Goal: Find specific page/section: Find specific page/section

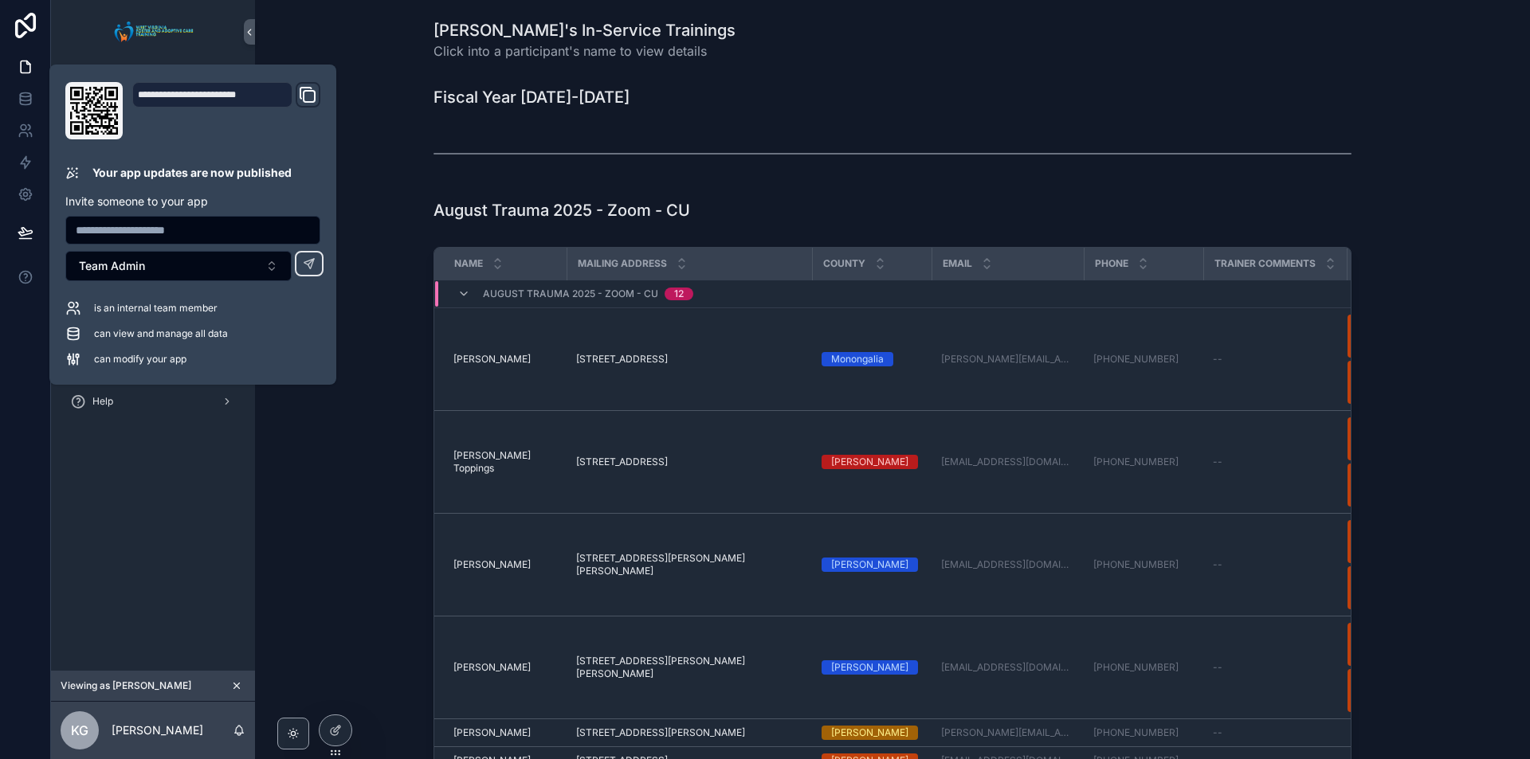
scroll to position [850, 0]
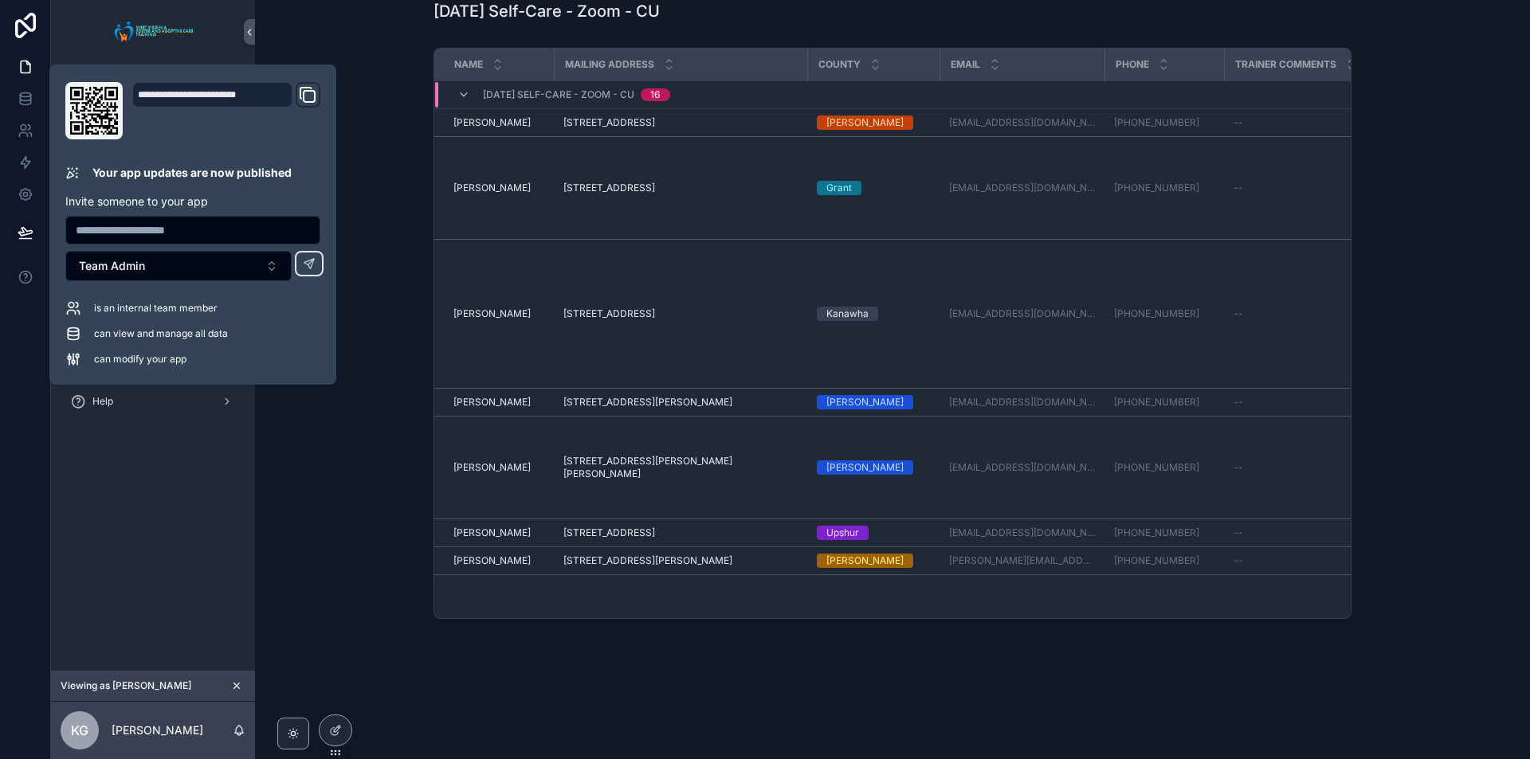
click at [374, 212] on div "Name Mailing Address County Email Phone Trainer Comments In-Service Attended [D…" at bounding box center [892, 336] width 1249 height 590
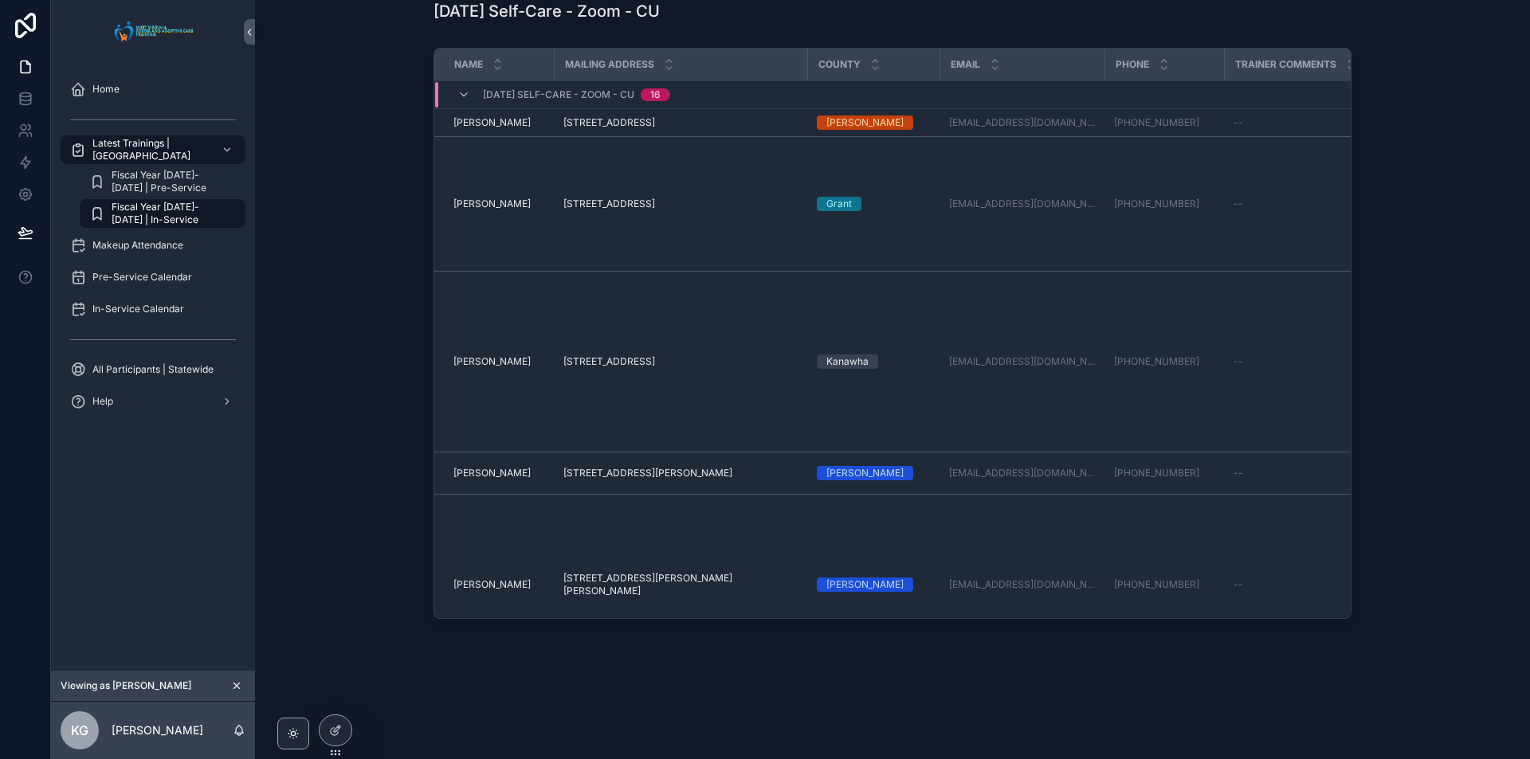
click at [240, 684] on icon "scrollable content" at bounding box center [236, 685] width 11 height 11
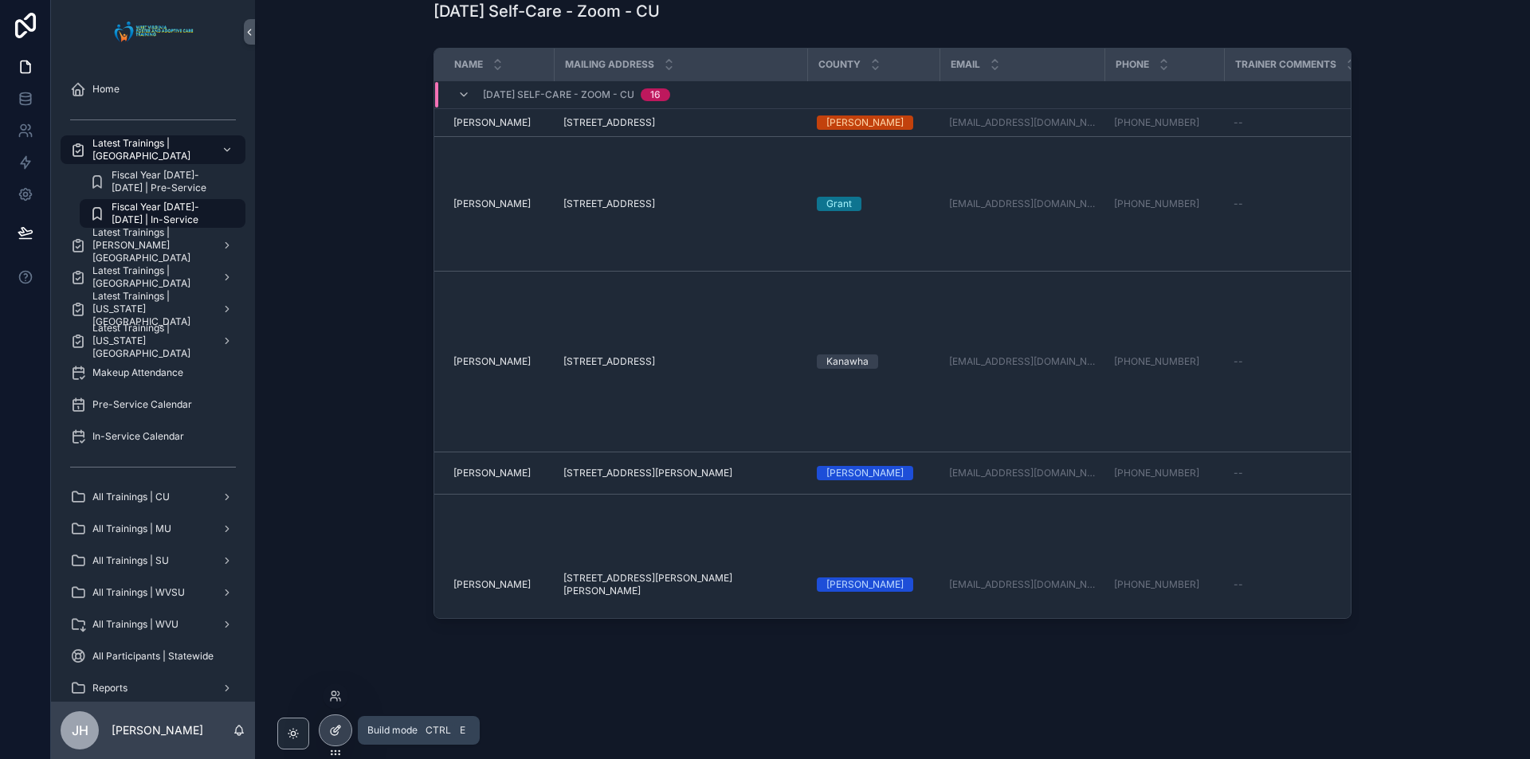
click at [332, 731] on icon at bounding box center [335, 730] width 13 height 13
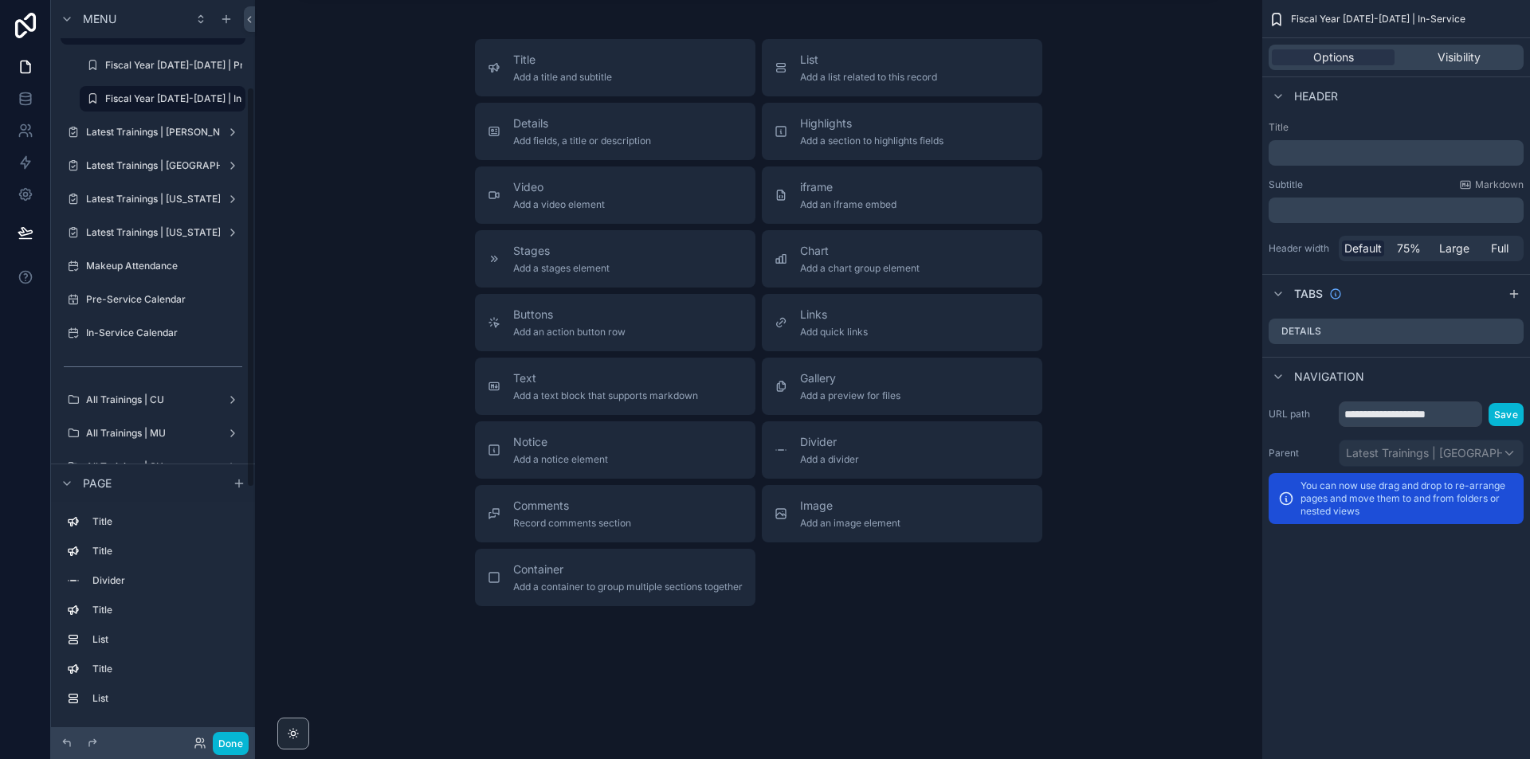
scroll to position [319, 0]
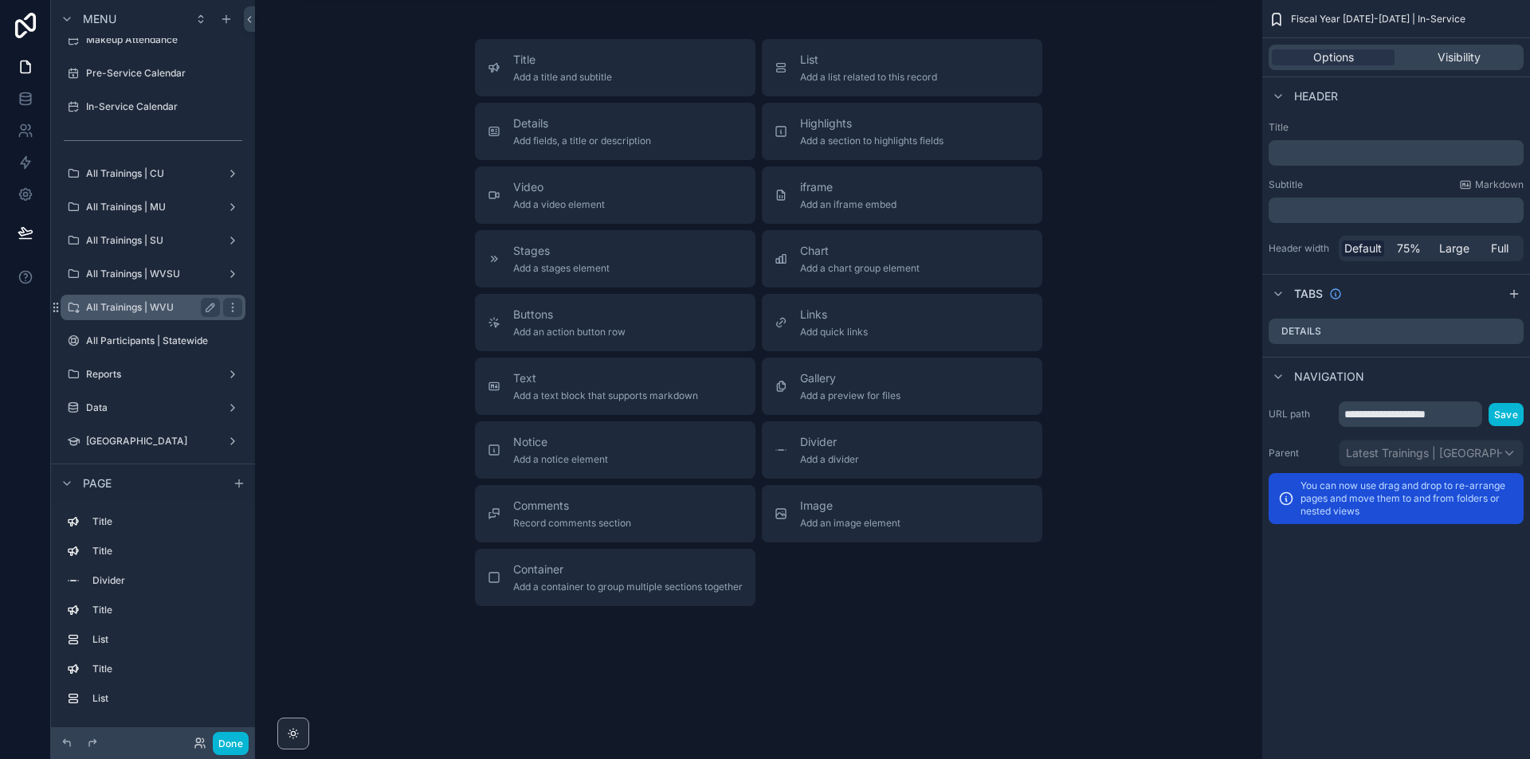
click at [159, 308] on label "All Trainings | WVU" at bounding box center [149, 307] width 127 height 13
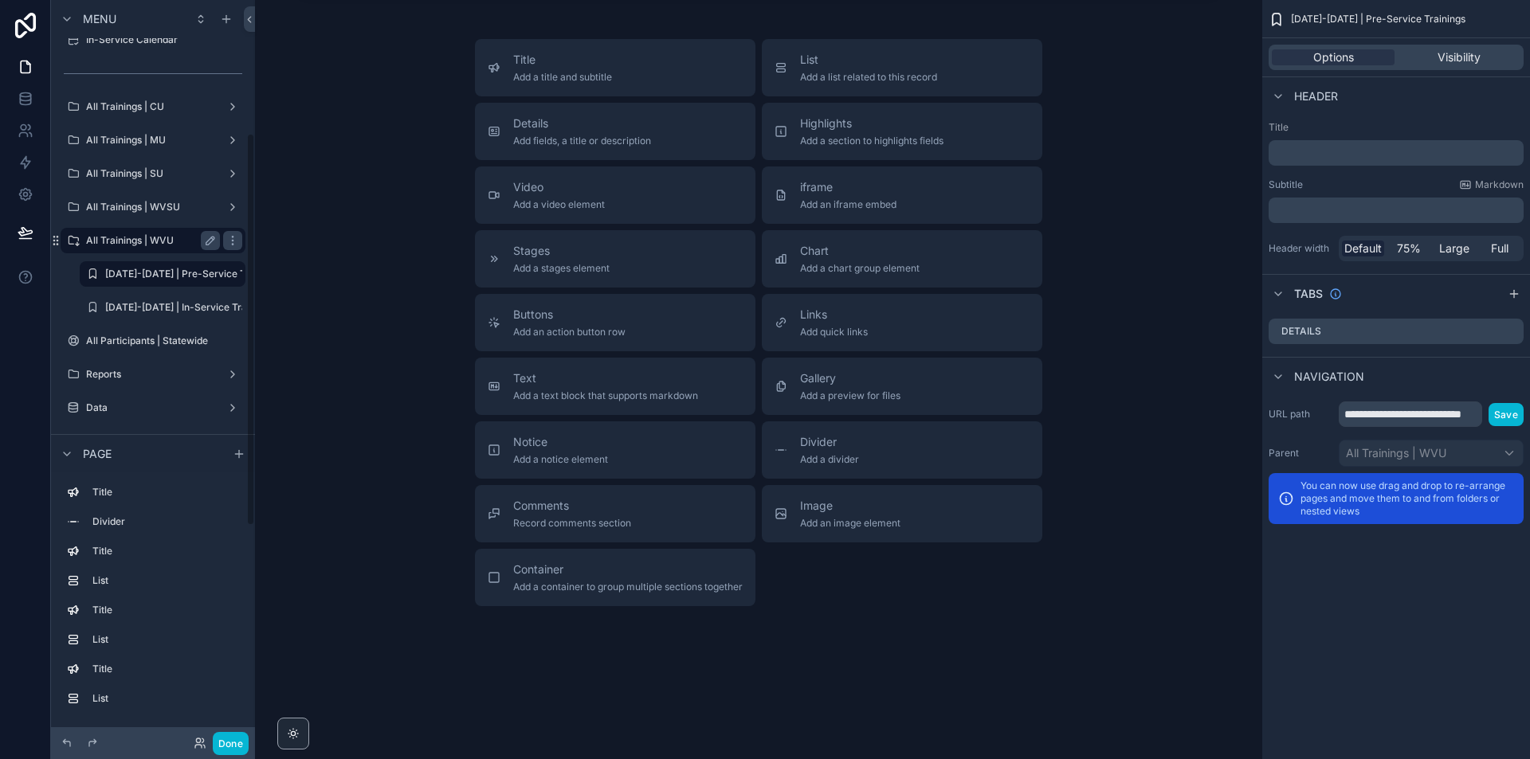
scroll to position [252, 0]
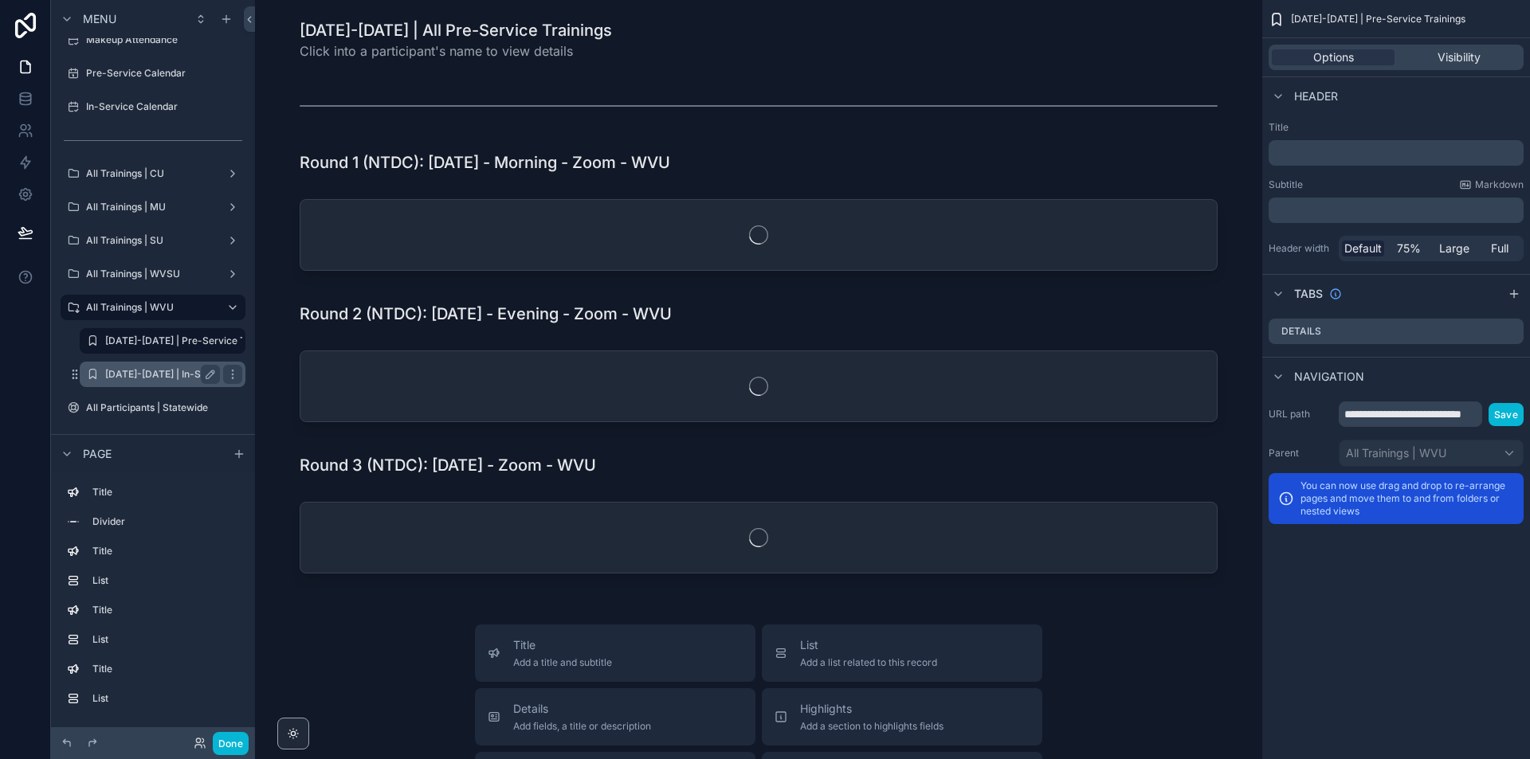
click at [151, 373] on label "[DATE]-[DATE] | In-Service Trainings" at bounding box center [189, 374] width 168 height 13
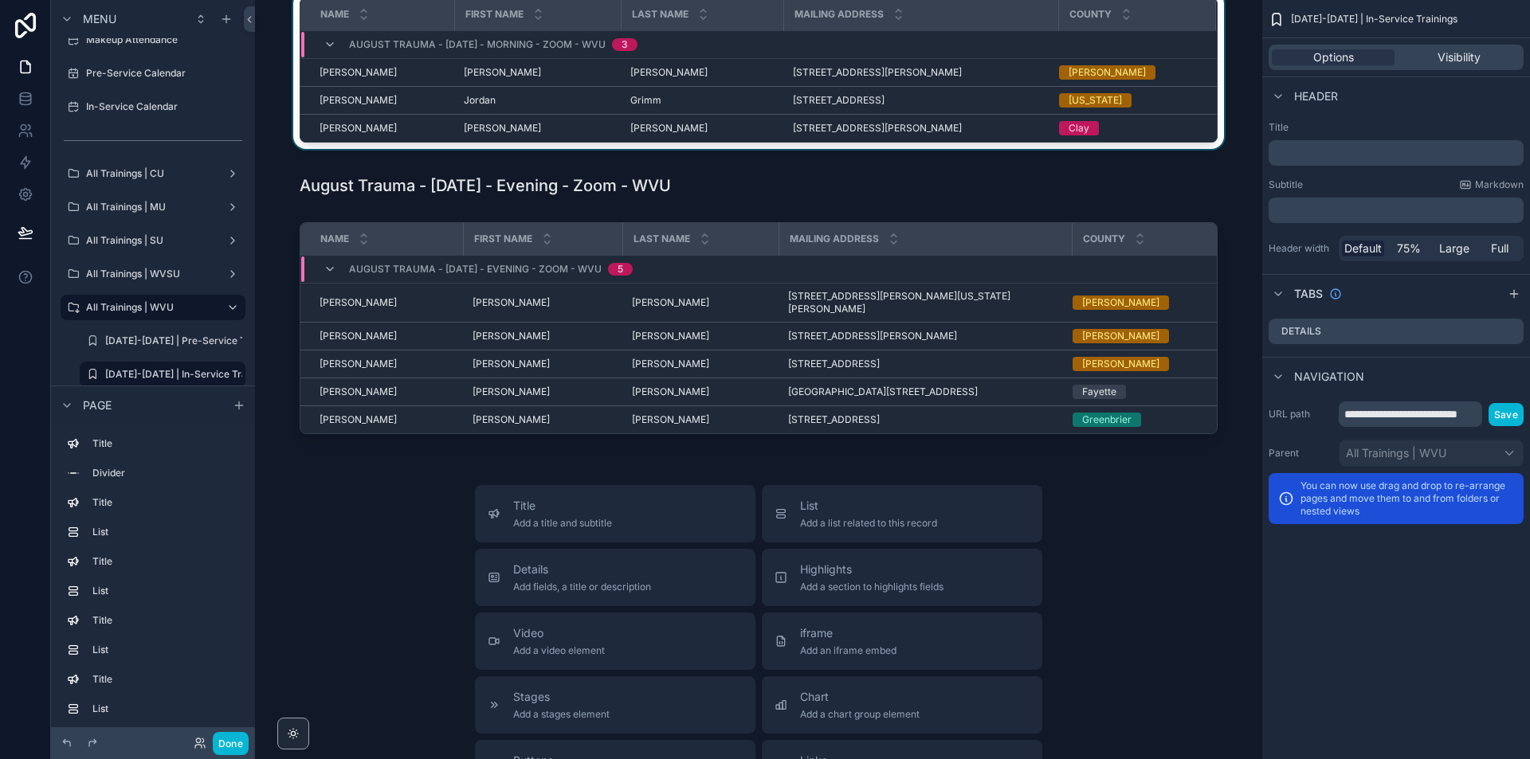
scroll to position [876, 0]
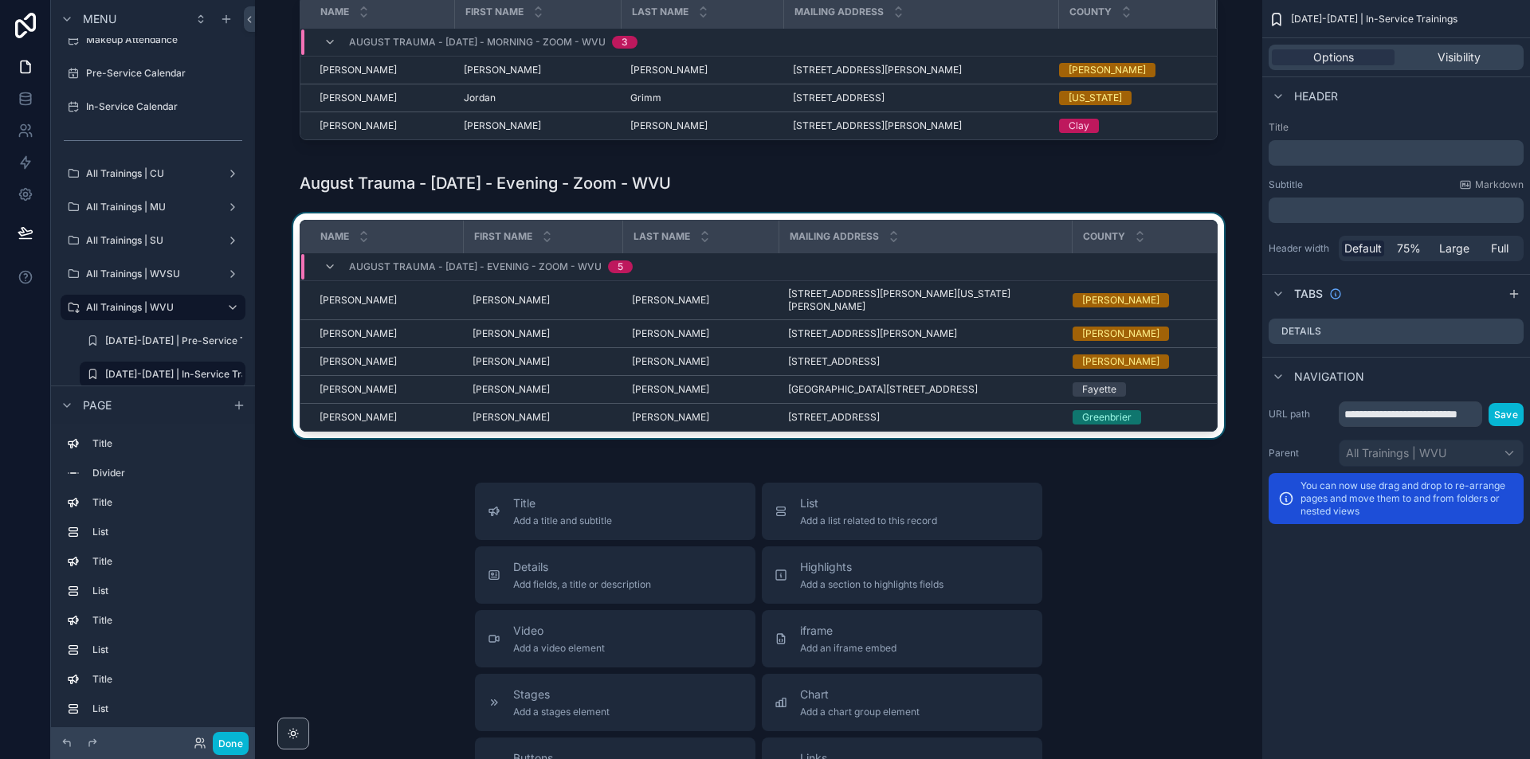
click at [1210, 253] on th "County" at bounding box center [1150, 237] width 156 height 33
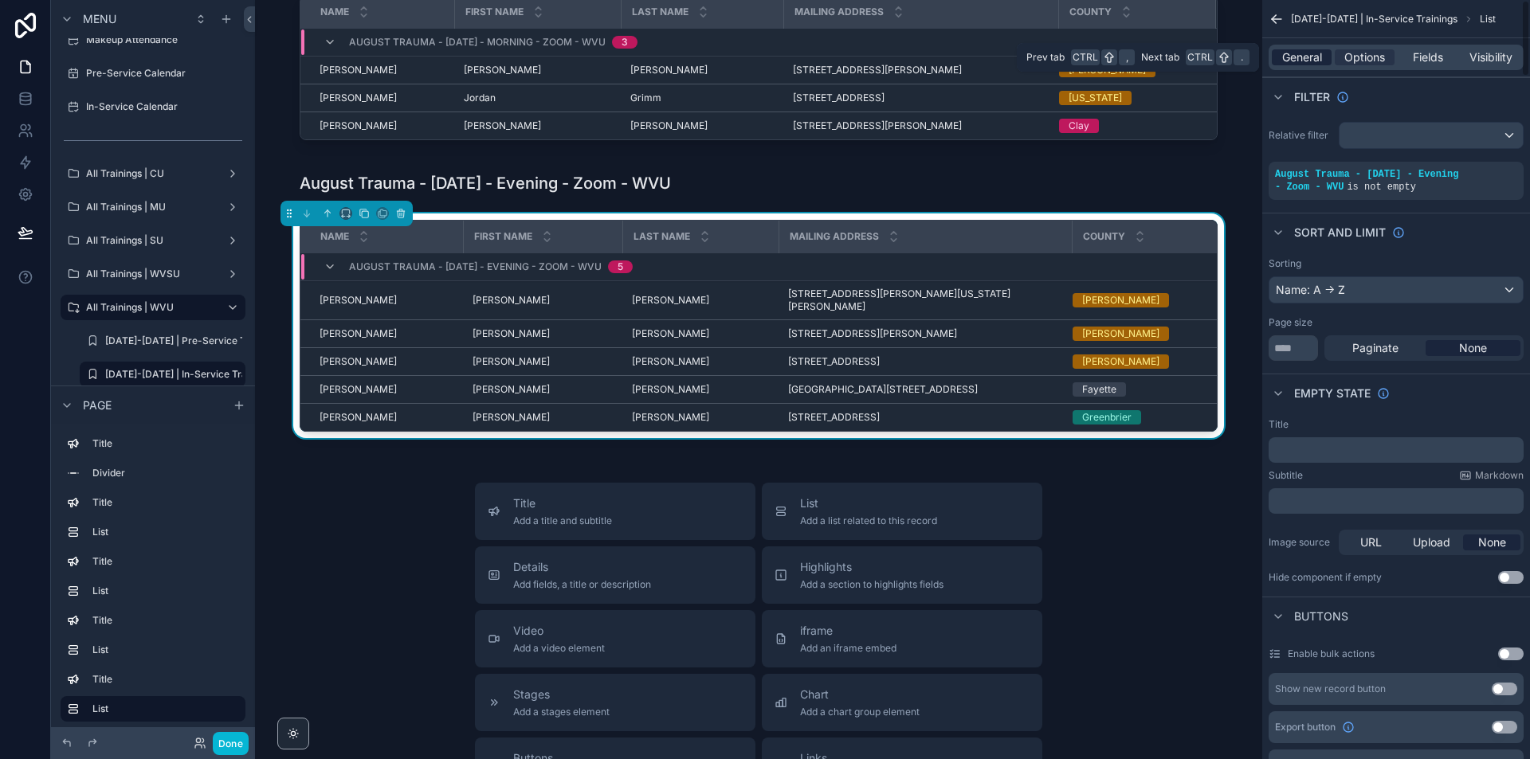
click at [1305, 53] on span "General" at bounding box center [1302, 57] width 40 height 16
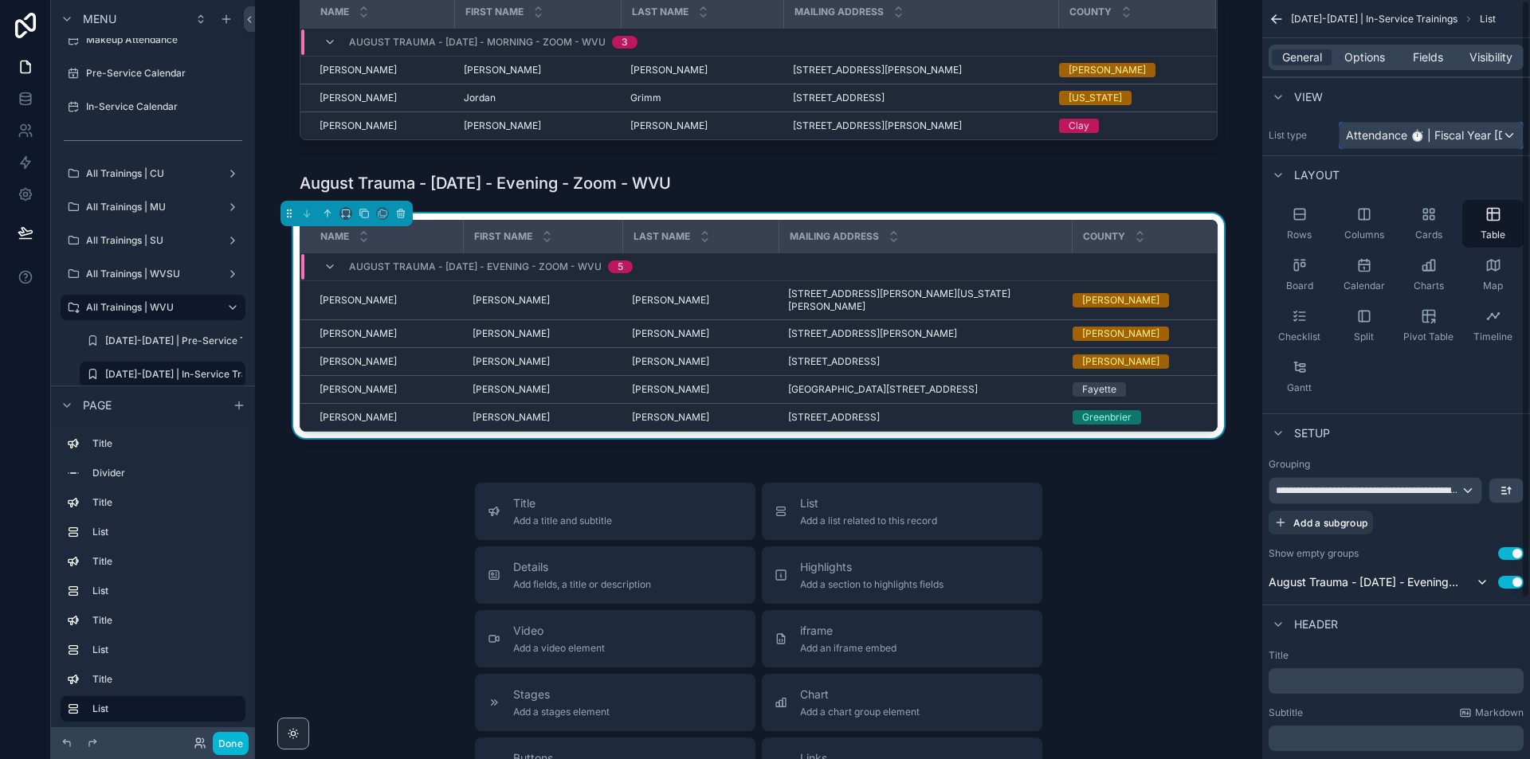
click at [1450, 134] on span "Attendance ⏱ | Fiscal Year [DATE]-[DATE]" at bounding box center [1424, 135] width 156 height 16
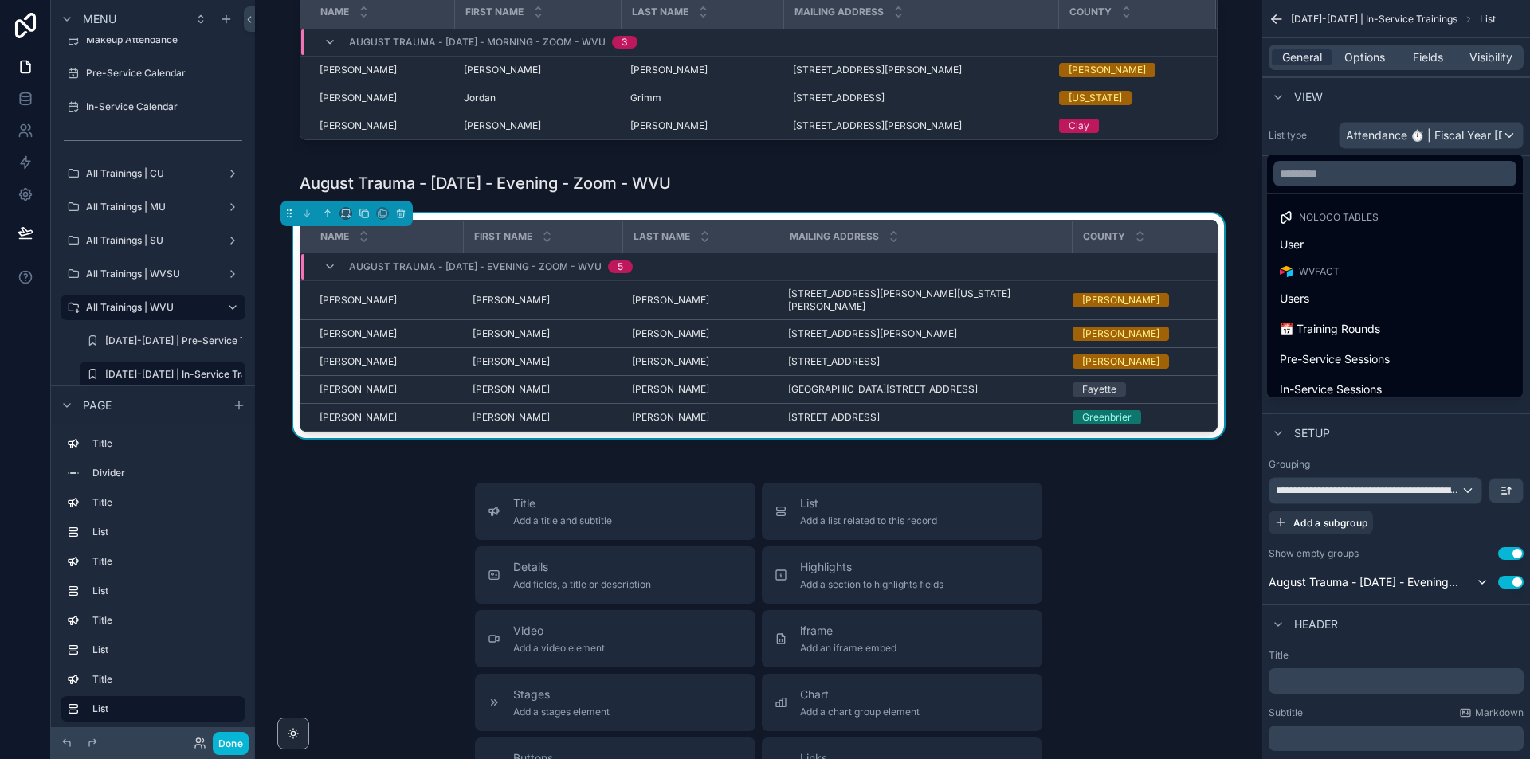
click at [1439, 130] on div "scrollable content" at bounding box center [765, 379] width 1530 height 759
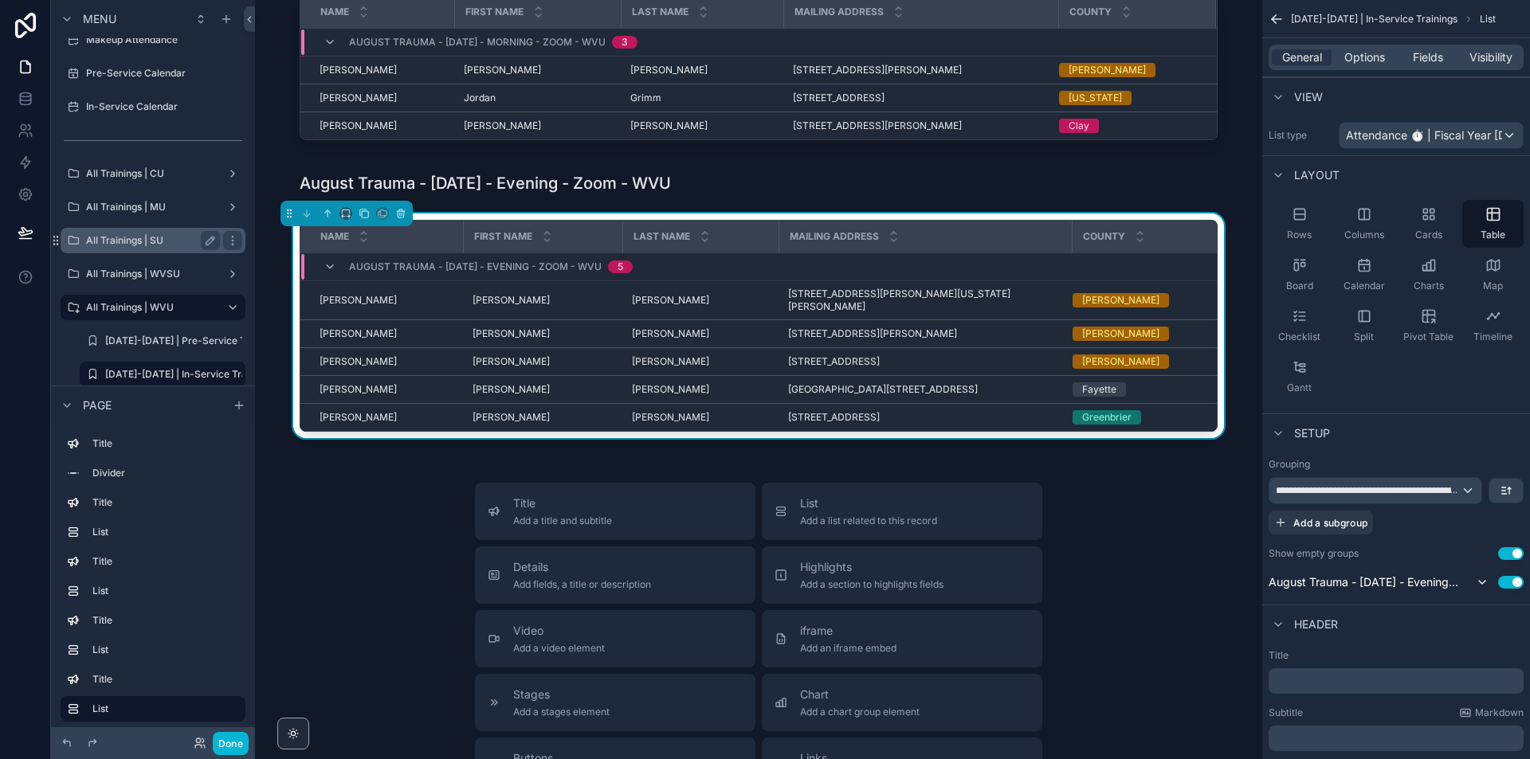
click at [170, 243] on label "All Trainings | SU" at bounding box center [149, 240] width 127 height 13
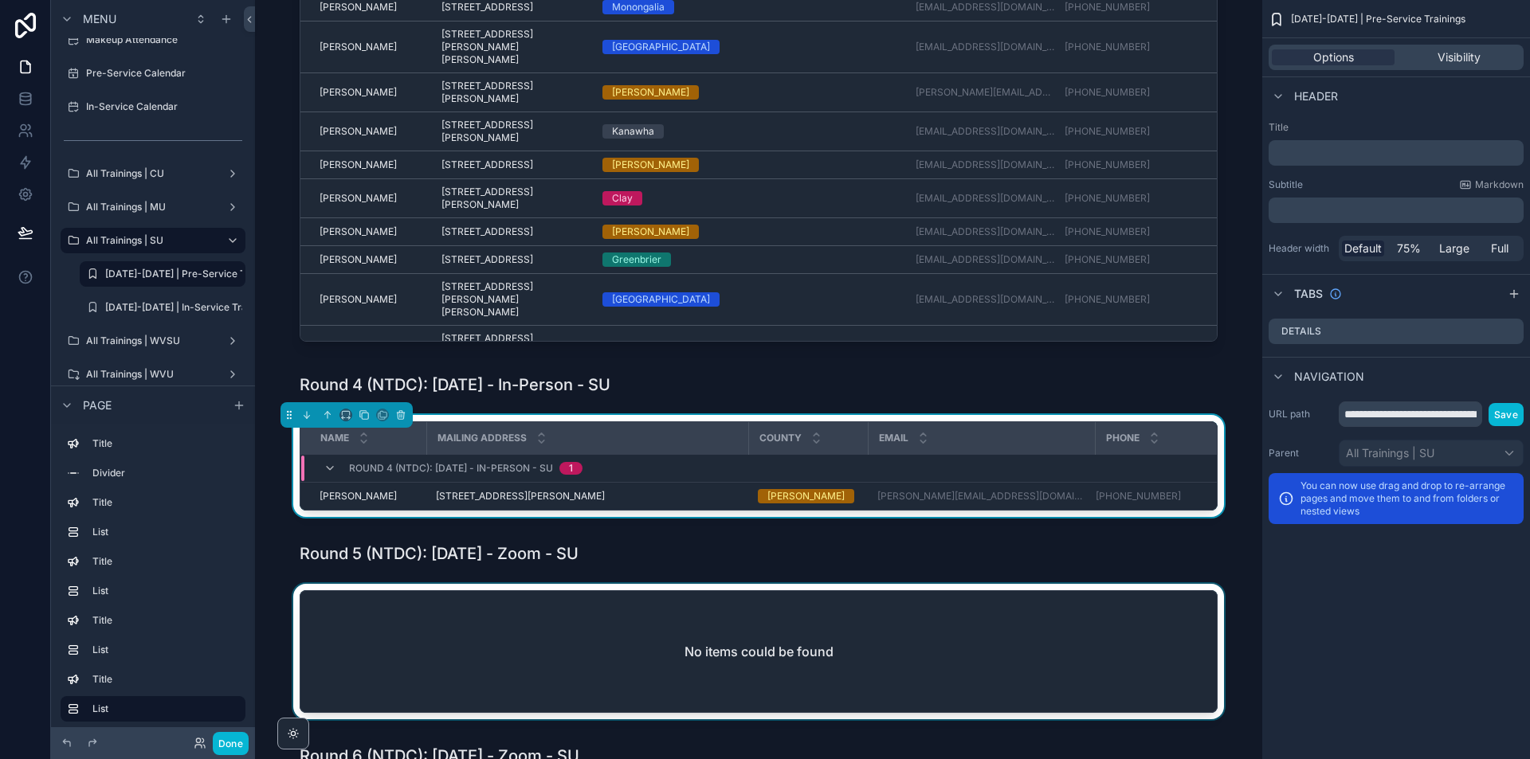
scroll to position [1715, 0]
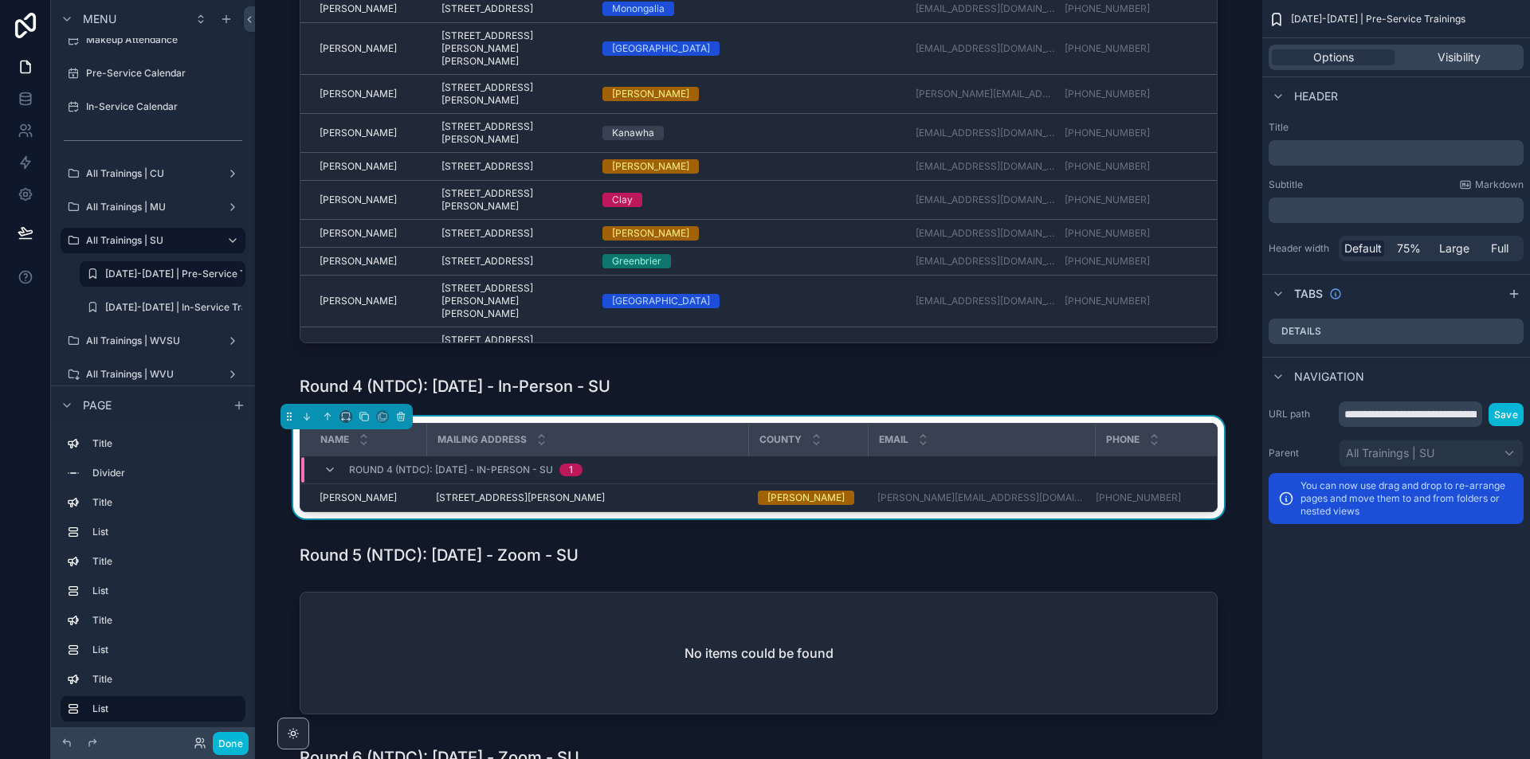
click at [1212, 455] on div "Phone" at bounding box center [1165, 440] width 139 height 30
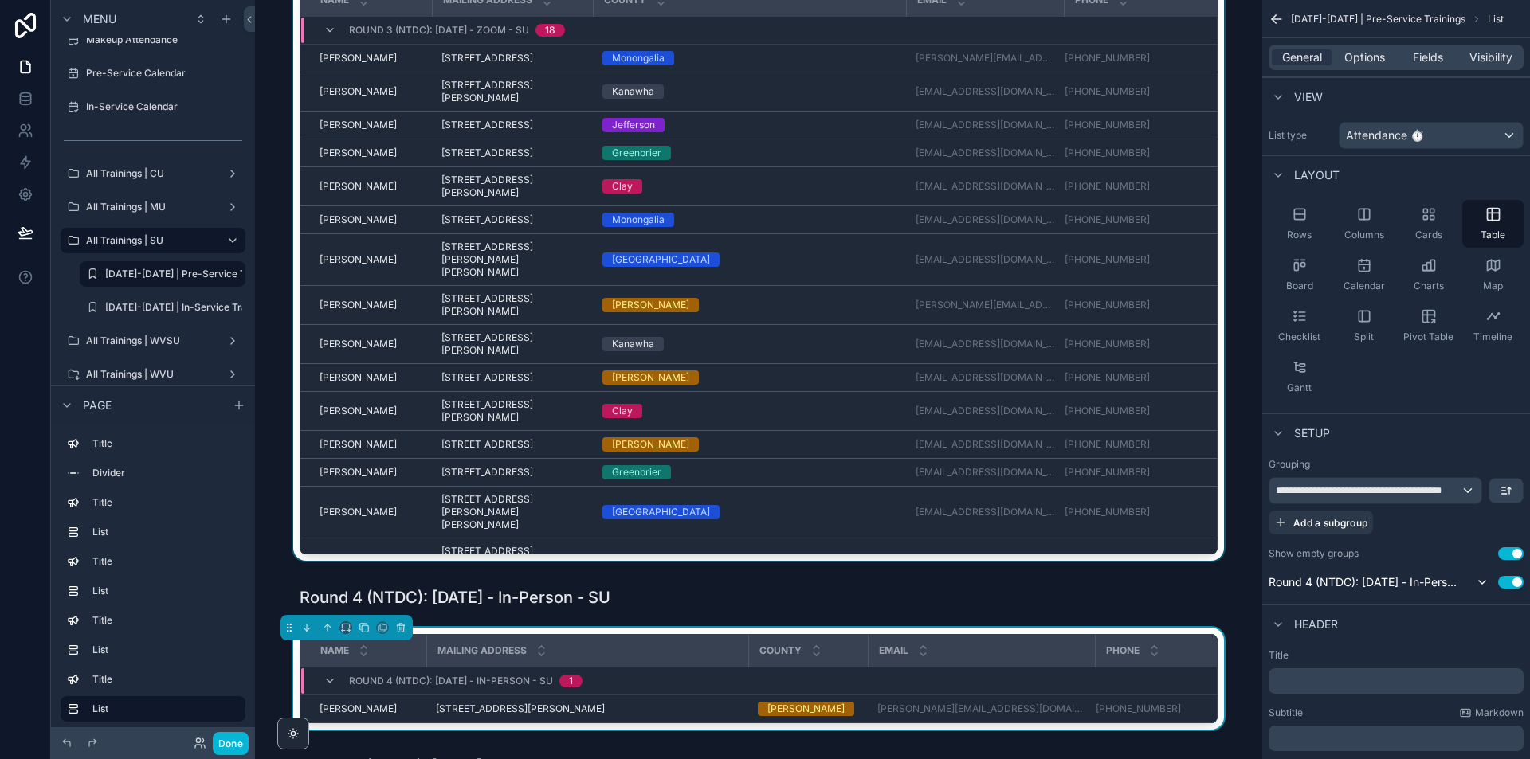
scroll to position [1397, 0]
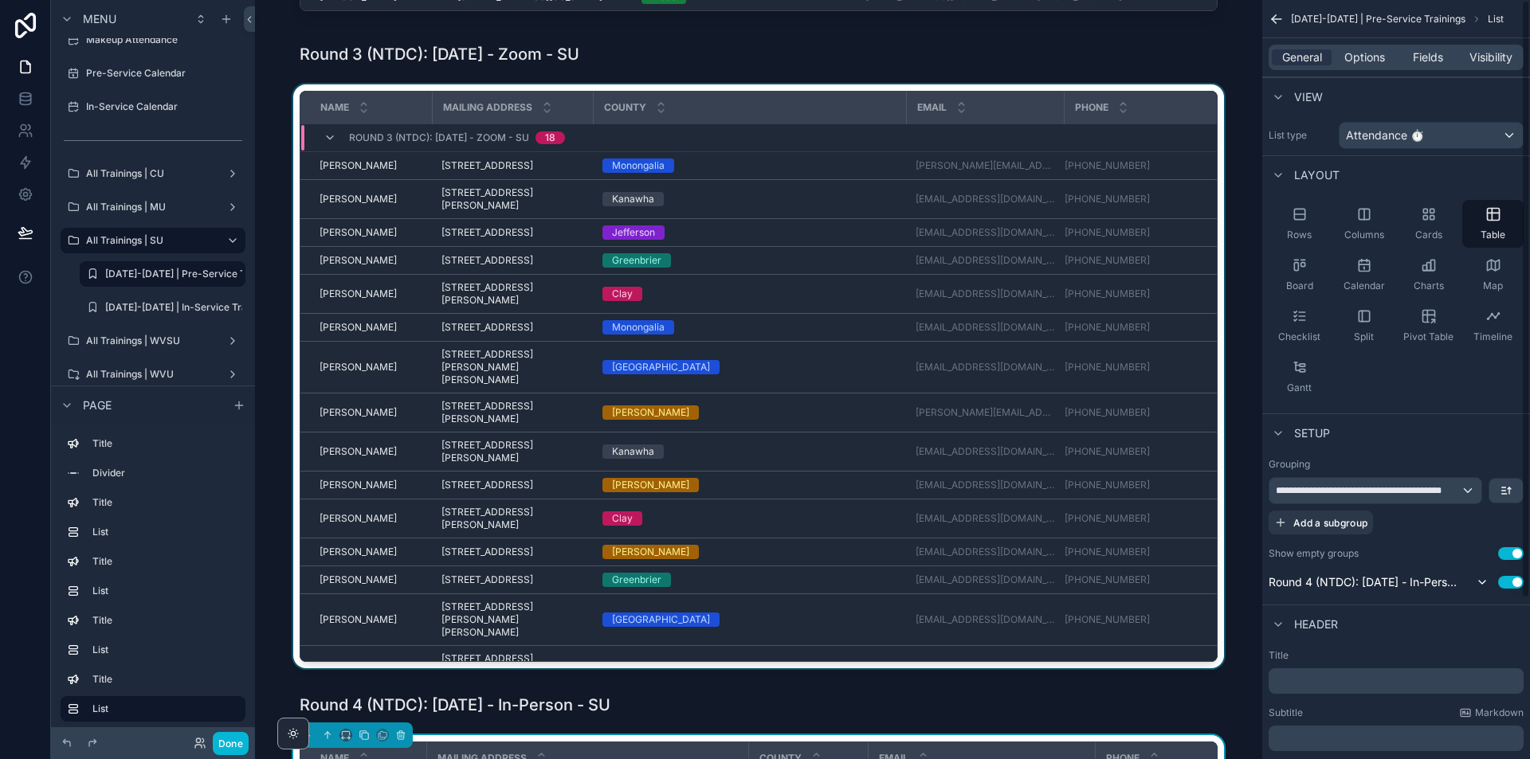
click at [1221, 216] on div "scrollable content" at bounding box center [759, 379] width 982 height 590
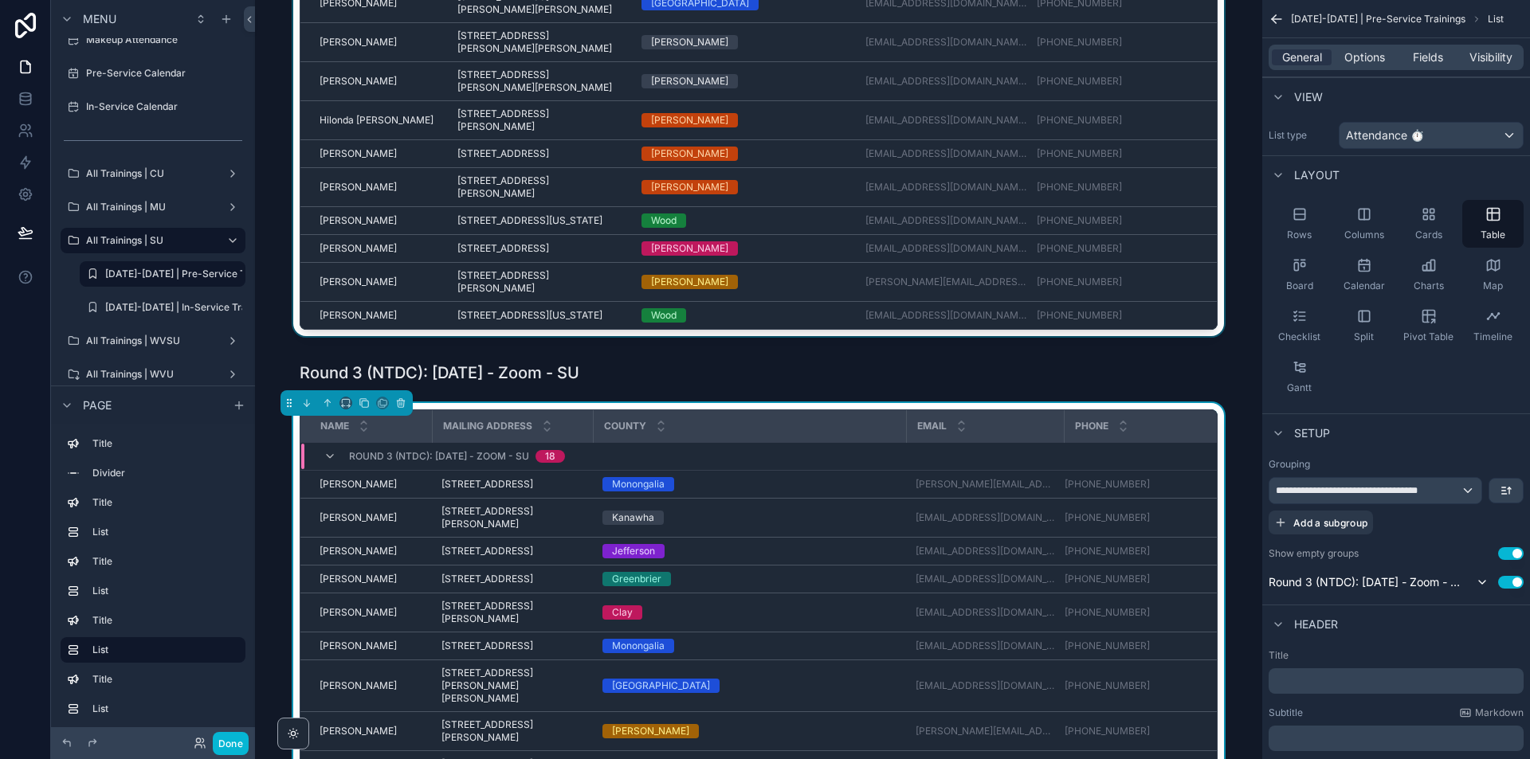
scroll to position [998, 0]
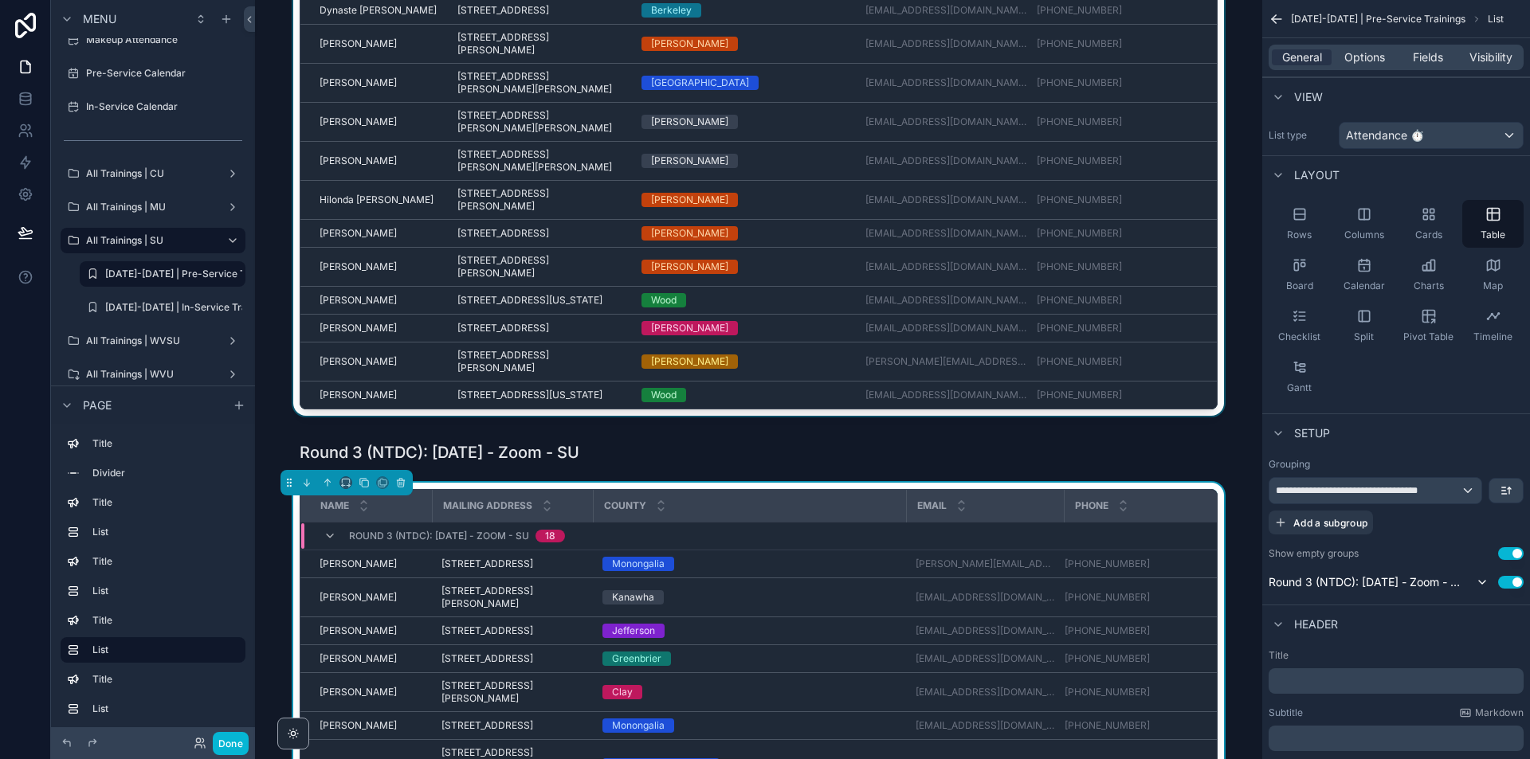
click at [1209, 408] on div "scrollable content" at bounding box center [759, 133] width 982 height 577
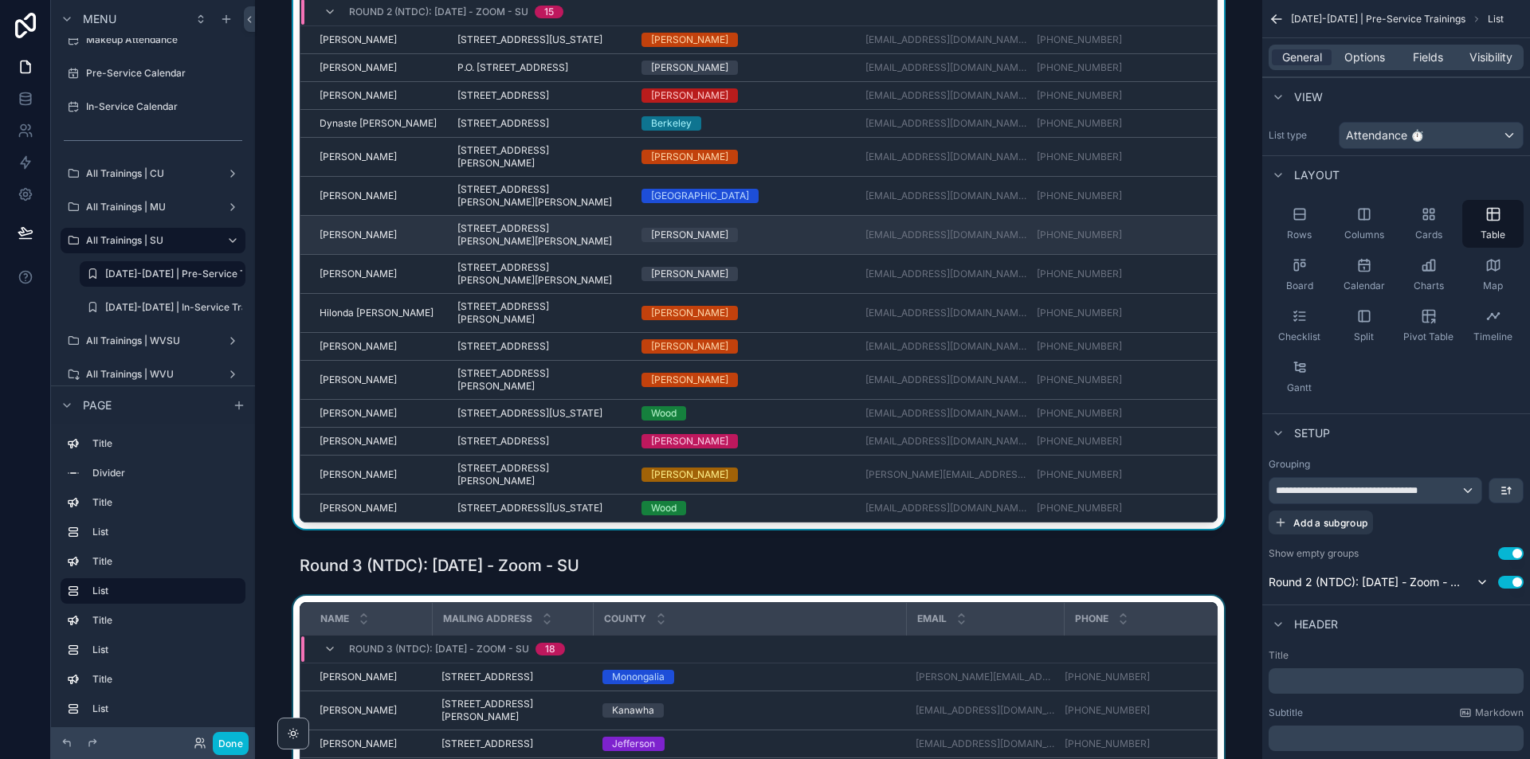
scroll to position [680, 0]
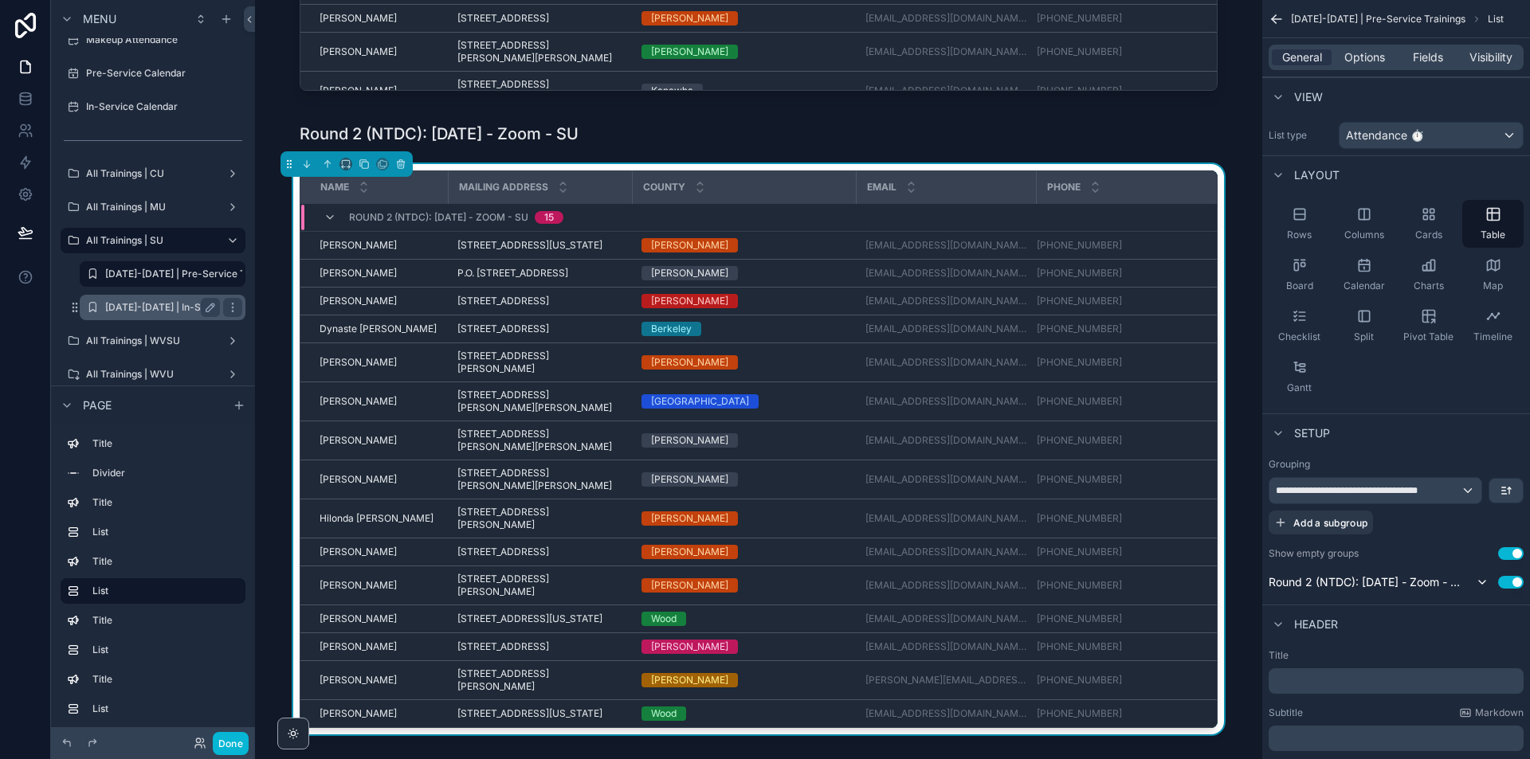
click at [151, 307] on label "[DATE]-[DATE] | In-Service Trainings" at bounding box center [189, 307] width 168 height 13
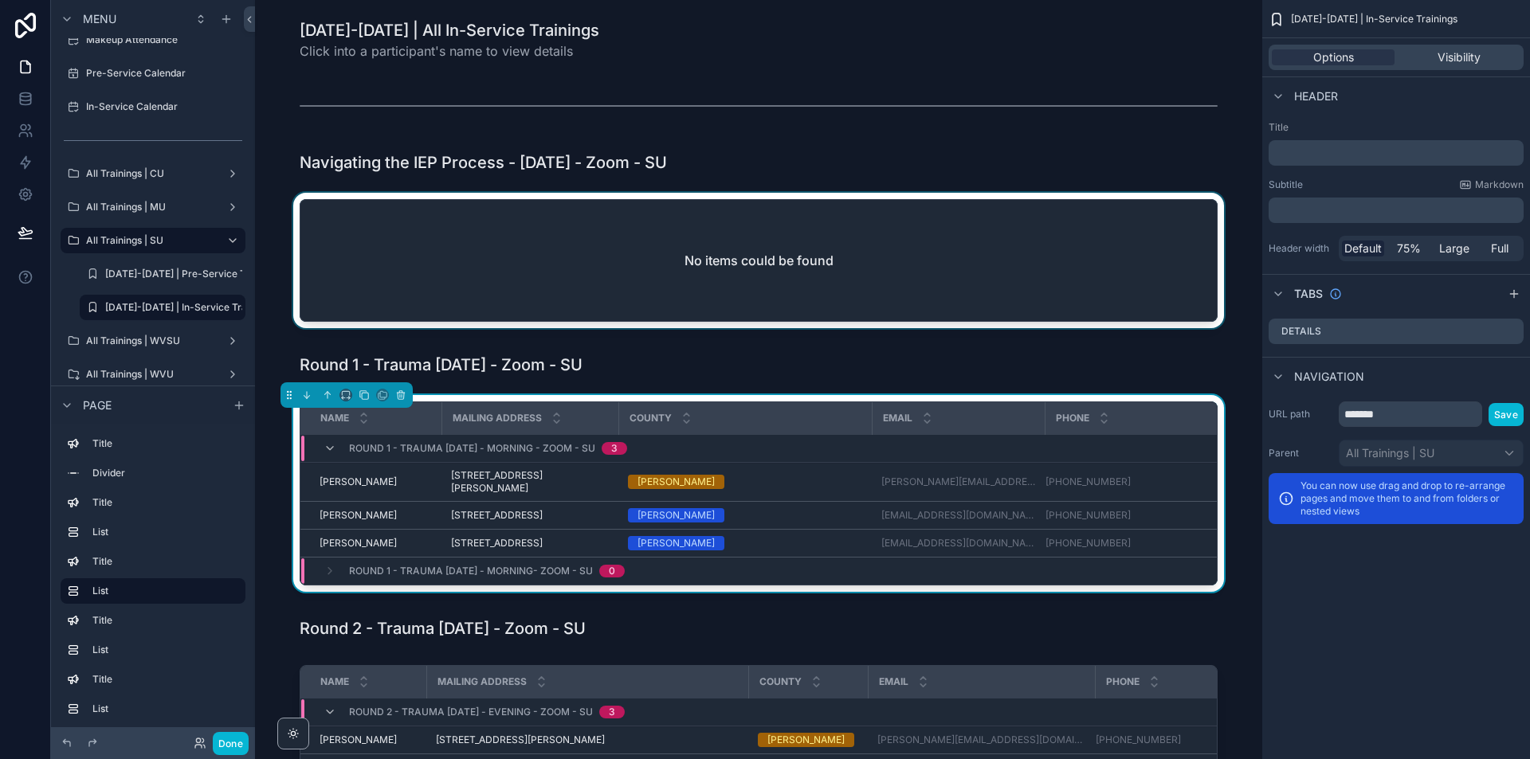
click at [1196, 316] on div "scrollable content" at bounding box center [759, 264] width 982 height 142
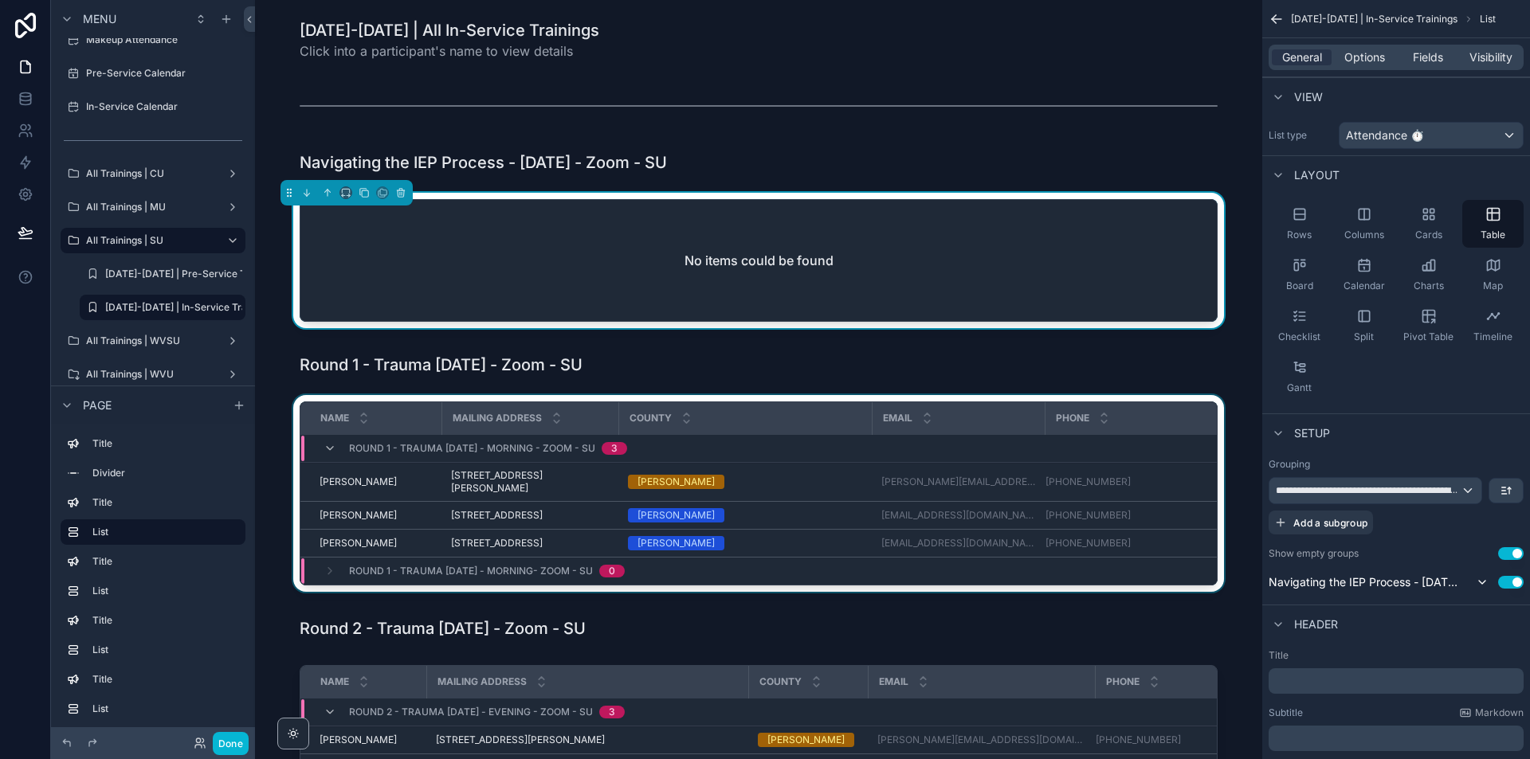
click at [1213, 466] on div "scrollable content" at bounding box center [759, 496] width 982 height 203
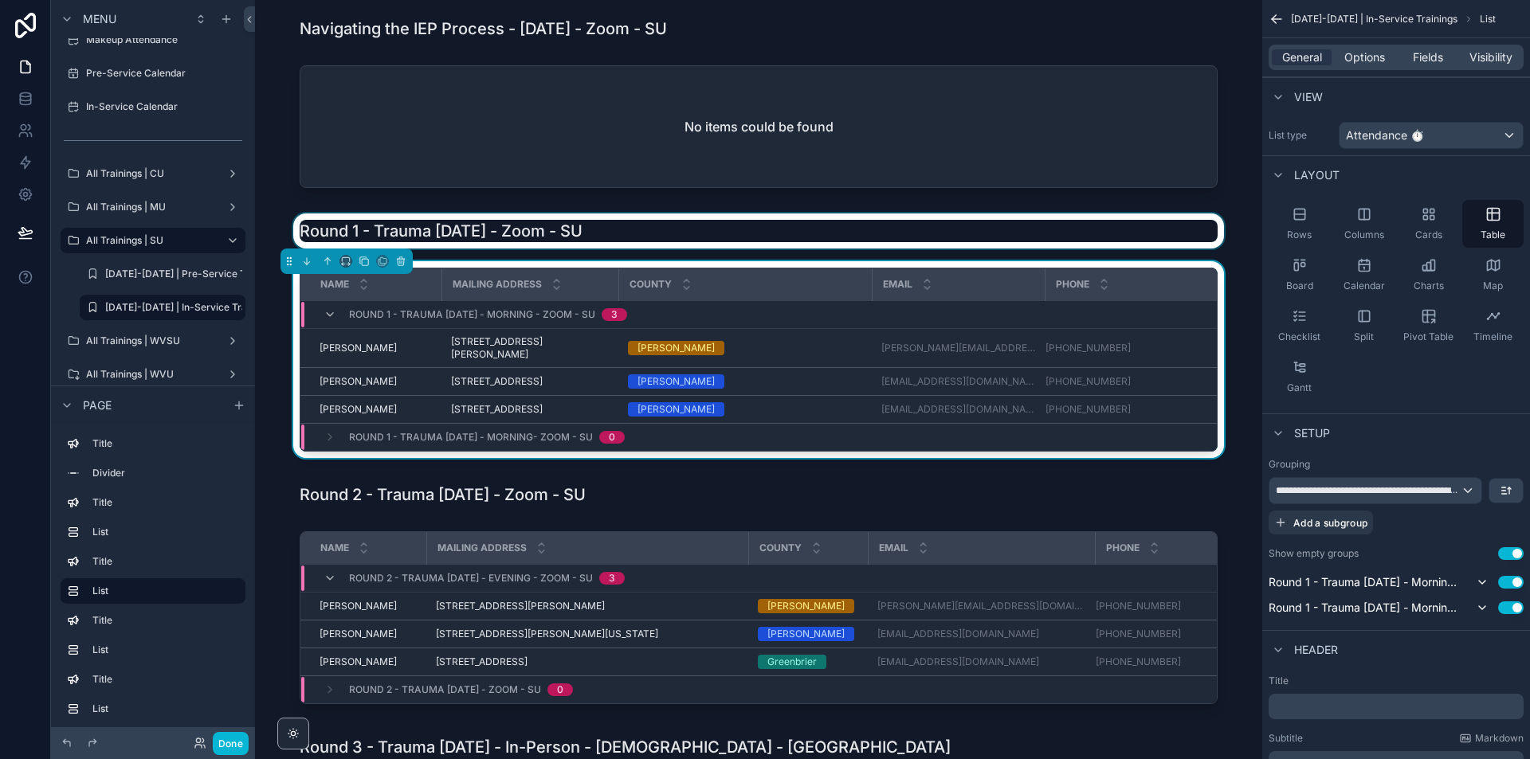
scroll to position [159, 0]
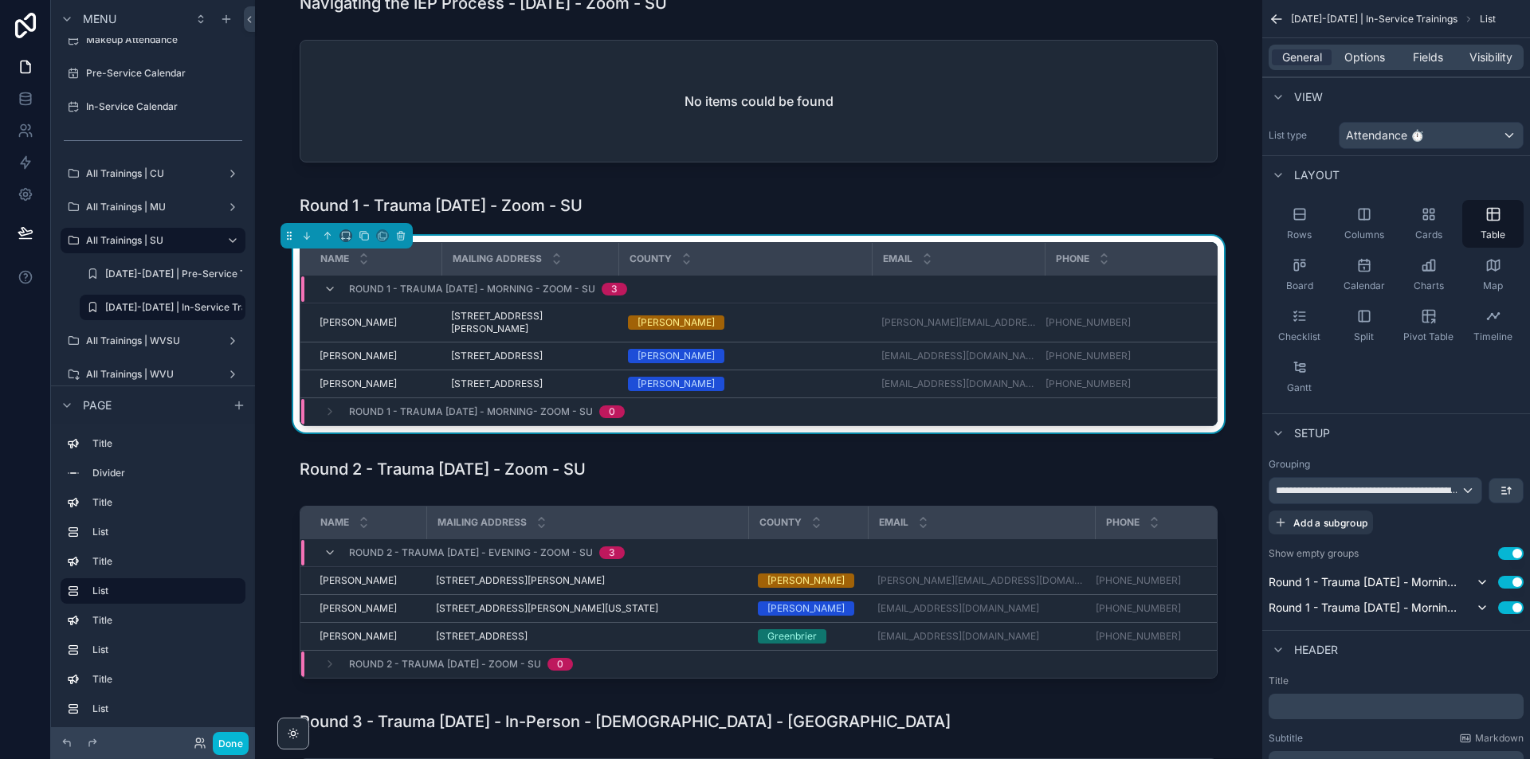
click at [1163, 439] on div "Name Mailing Address County Email Phone Round 1 - Trauma [DATE] - Morning - Zoo…" at bounding box center [759, 337] width 982 height 203
click at [1366, 59] on span "Options" at bounding box center [1364, 57] width 41 height 16
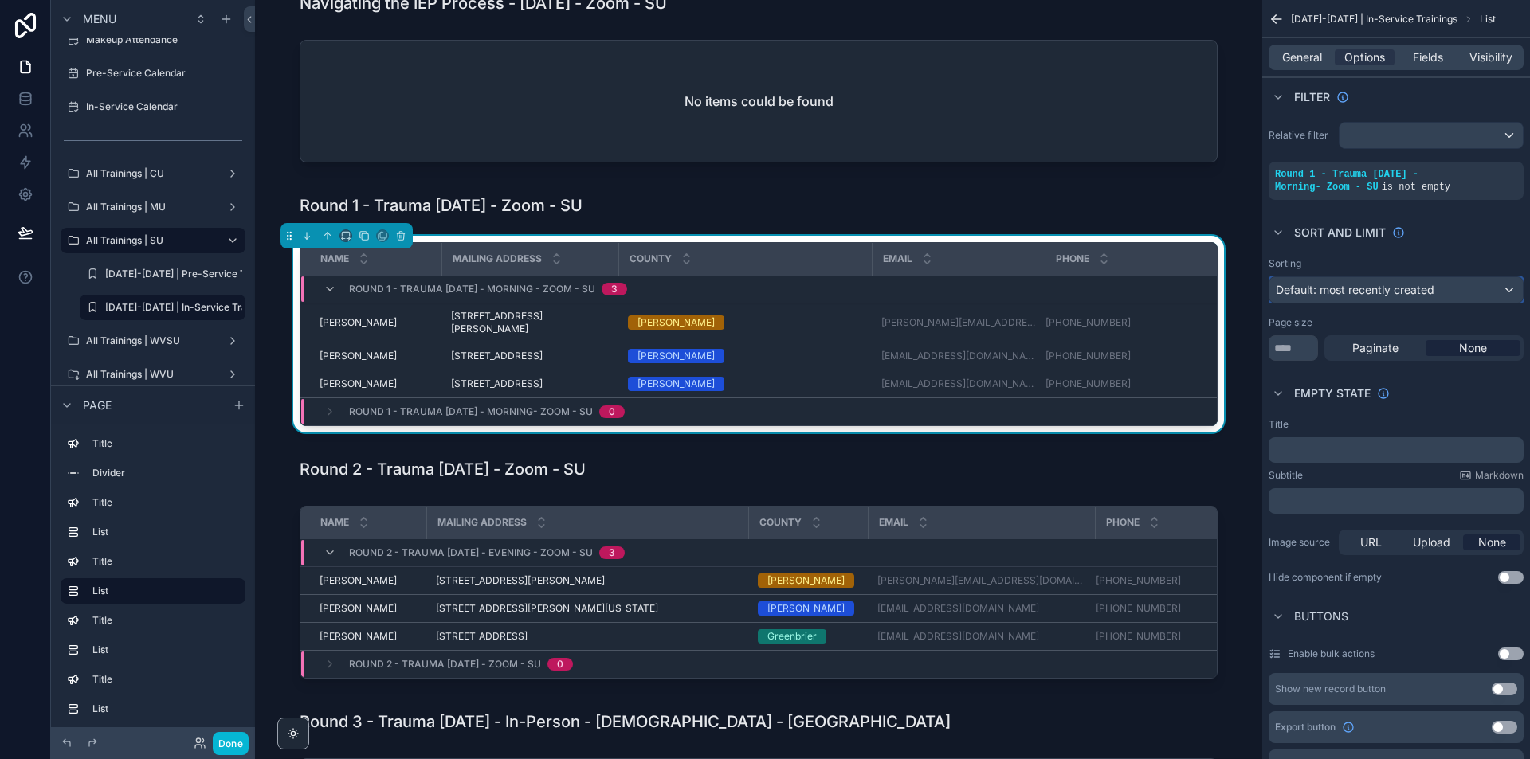
click at [1409, 290] on span "Default: most recently created" at bounding box center [1355, 290] width 159 height 14
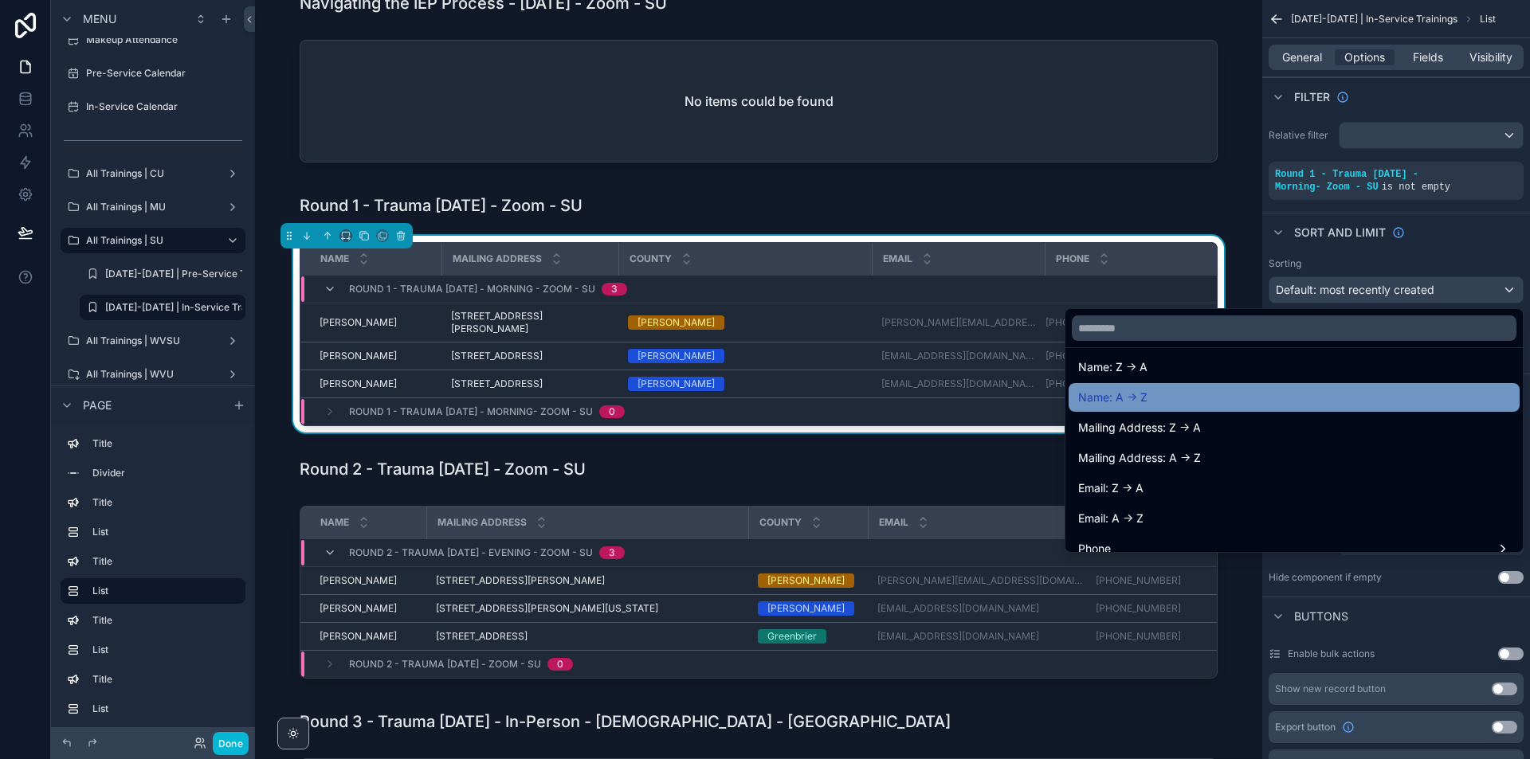
click at [1148, 389] on div "Name: A -> Z" at bounding box center [1294, 397] width 432 height 19
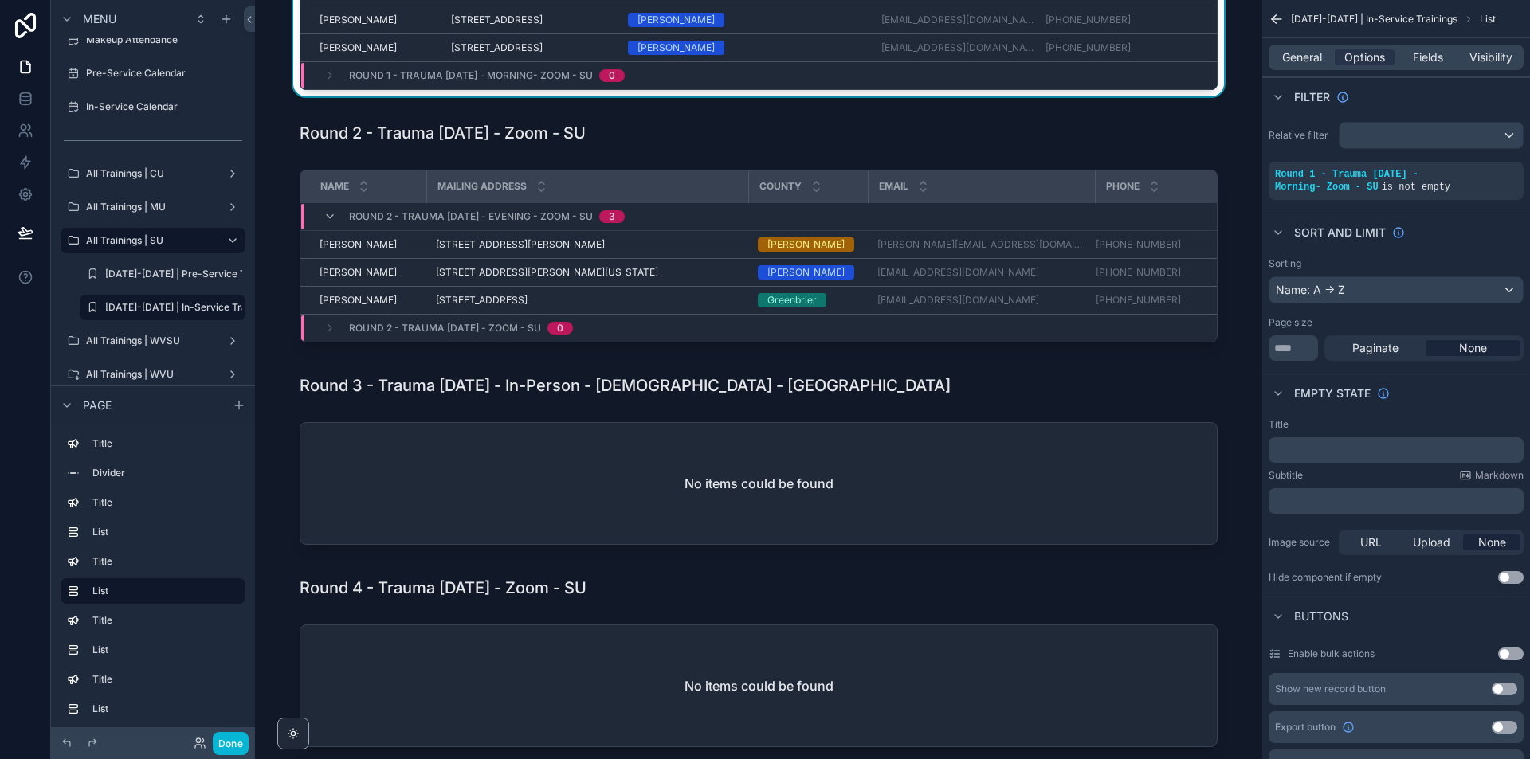
scroll to position [558, 0]
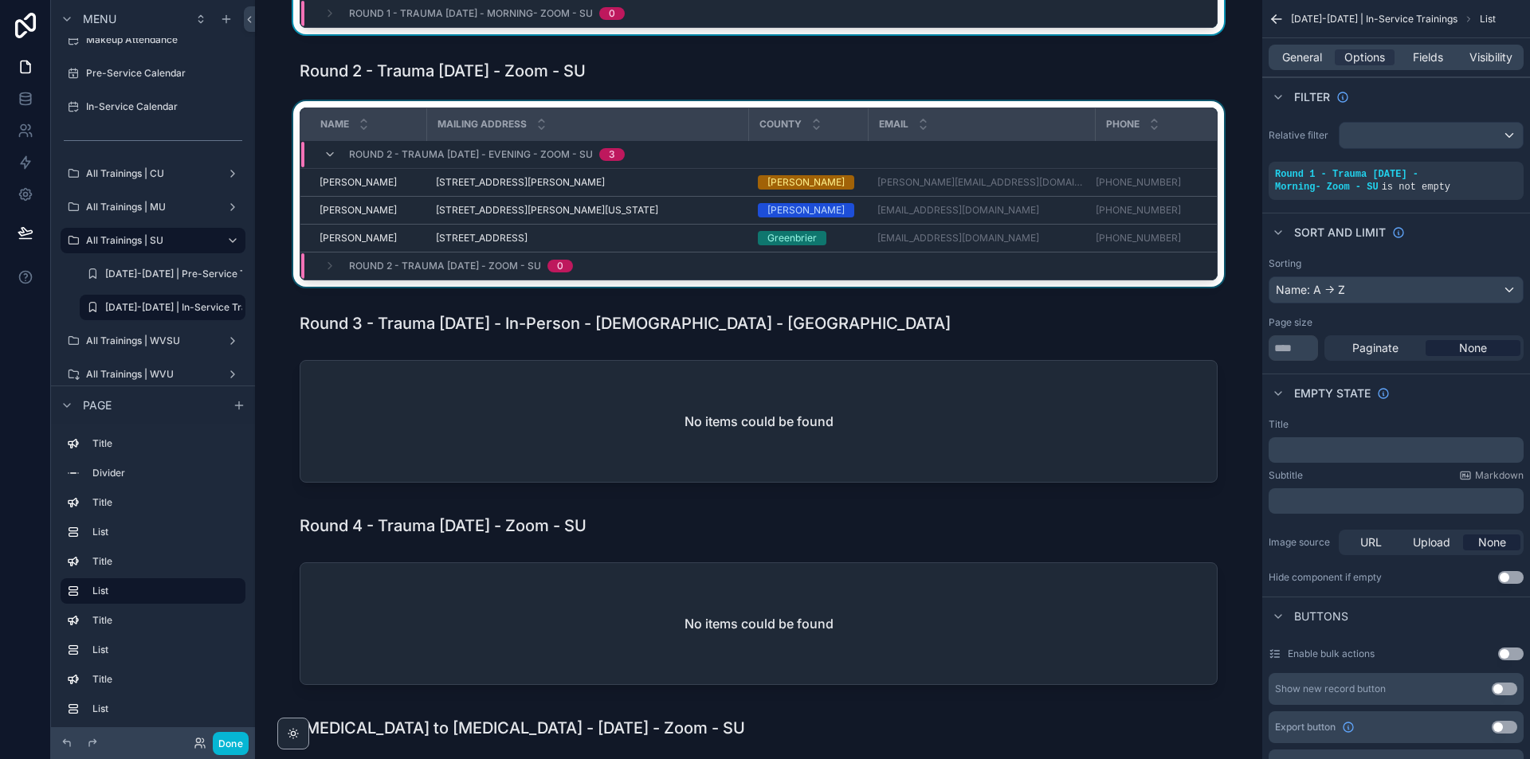
click at [1186, 293] on div "scrollable content" at bounding box center [759, 197] width 982 height 192
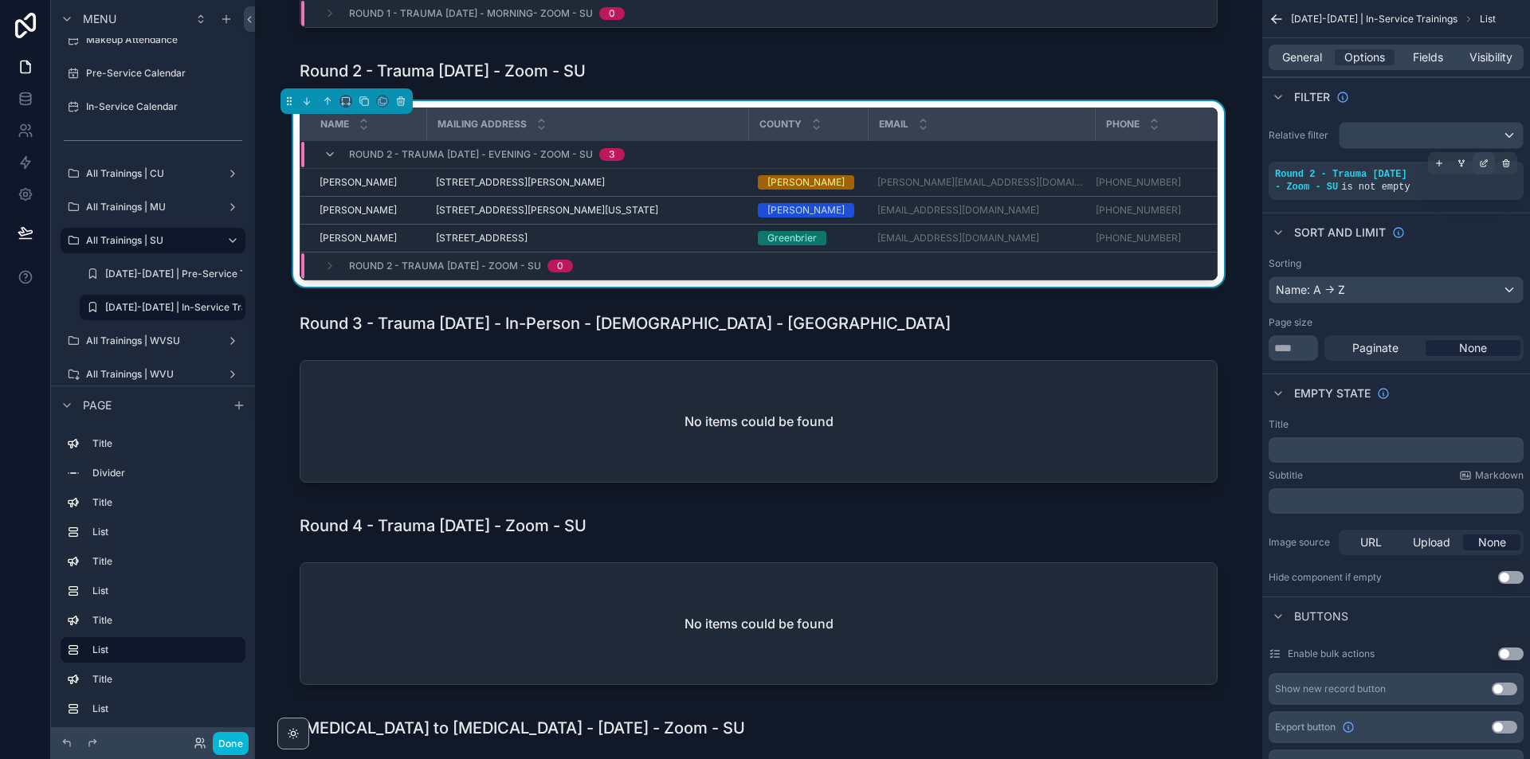
click at [1478, 163] on div "scrollable content" at bounding box center [1483, 163] width 22 height 22
click at [1056, 171] on span "Round 2 - Trauma [DATE] - Zoom - SU" at bounding box center [1029, 173] width 201 height 16
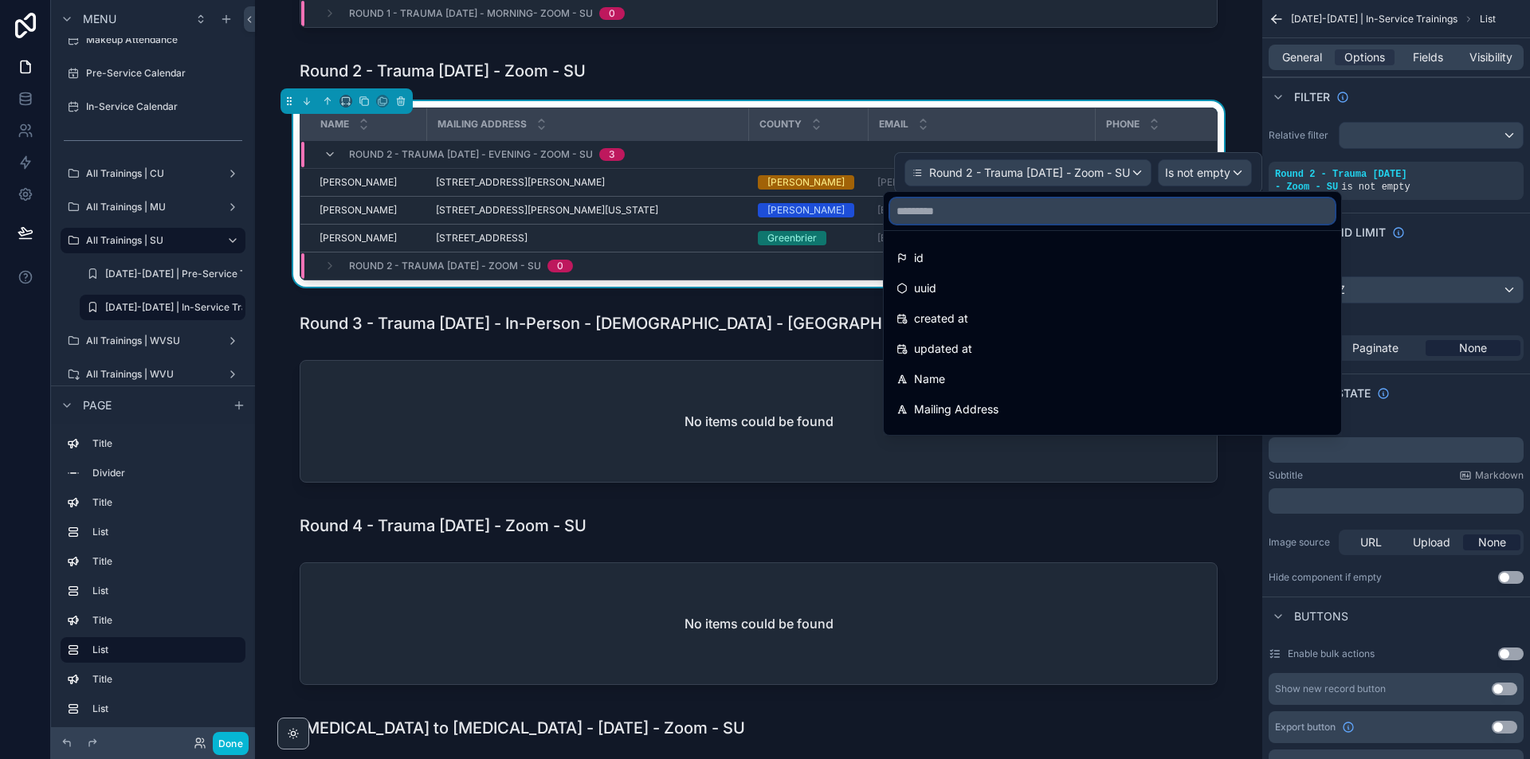
click at [1045, 221] on input "text" at bounding box center [1112, 210] width 445 height 25
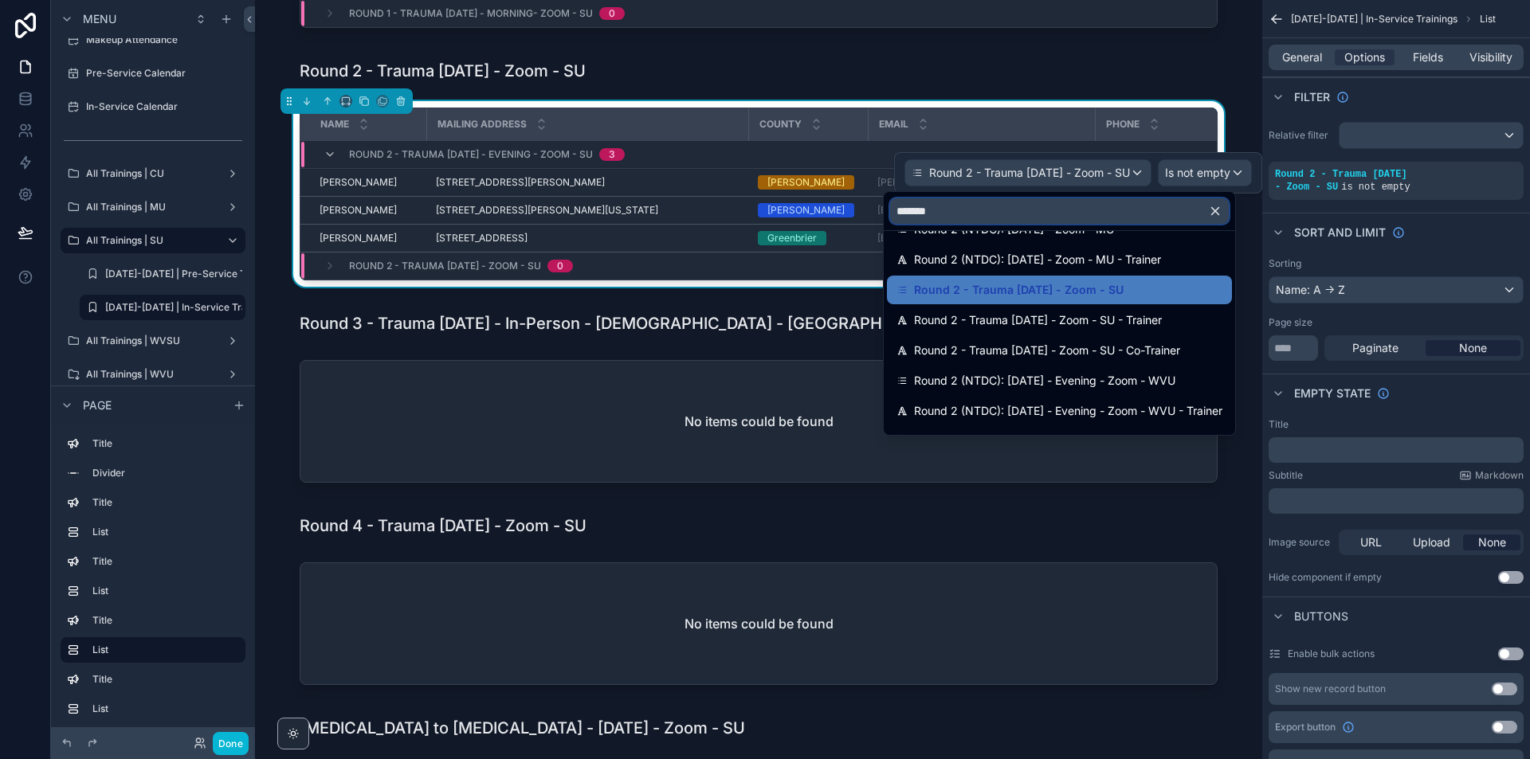
scroll to position [239, 0]
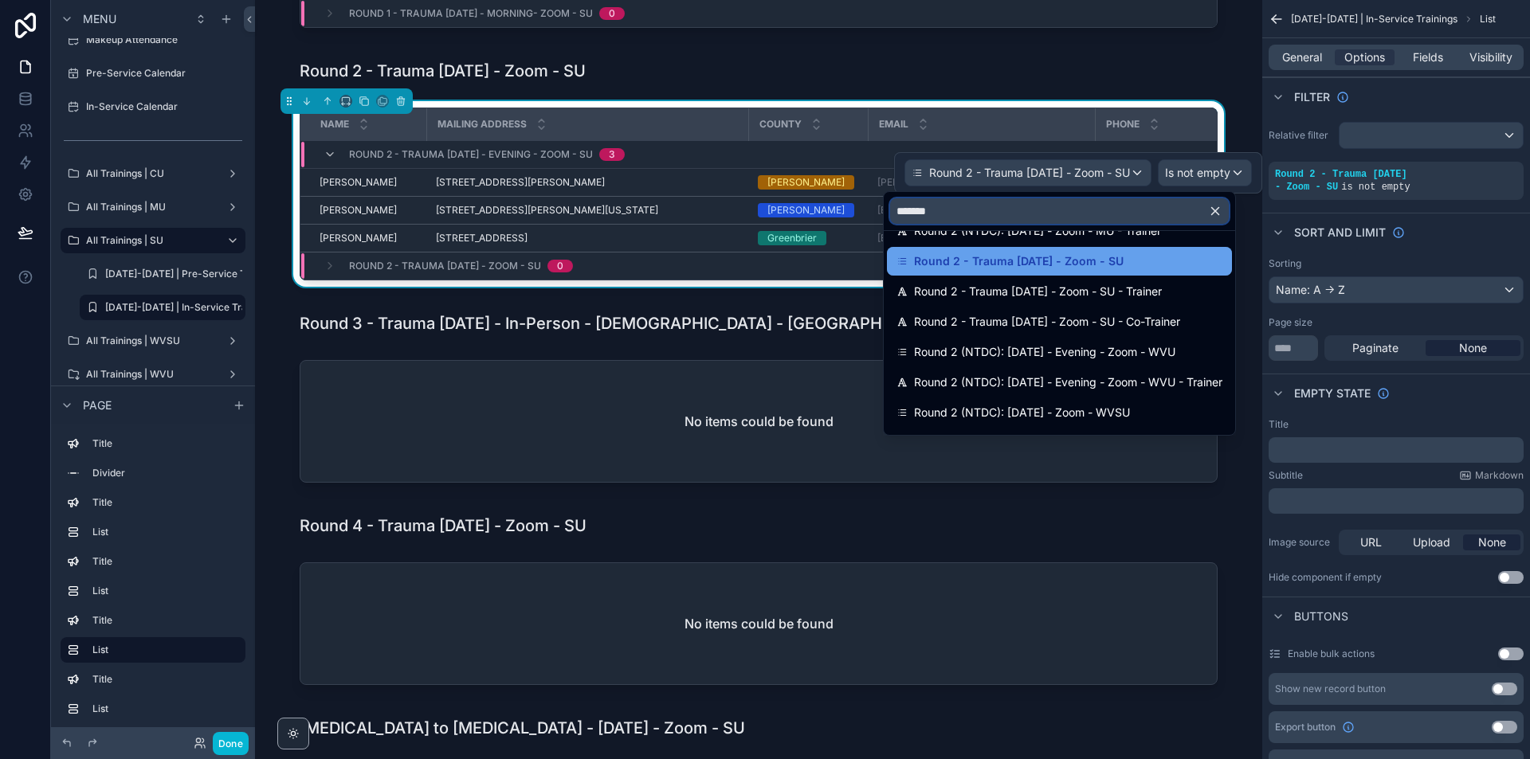
type input "*******"
click at [1121, 259] on span "Round 2 - Trauma [DATE] - Zoom - SU" at bounding box center [1019, 261] width 210 height 19
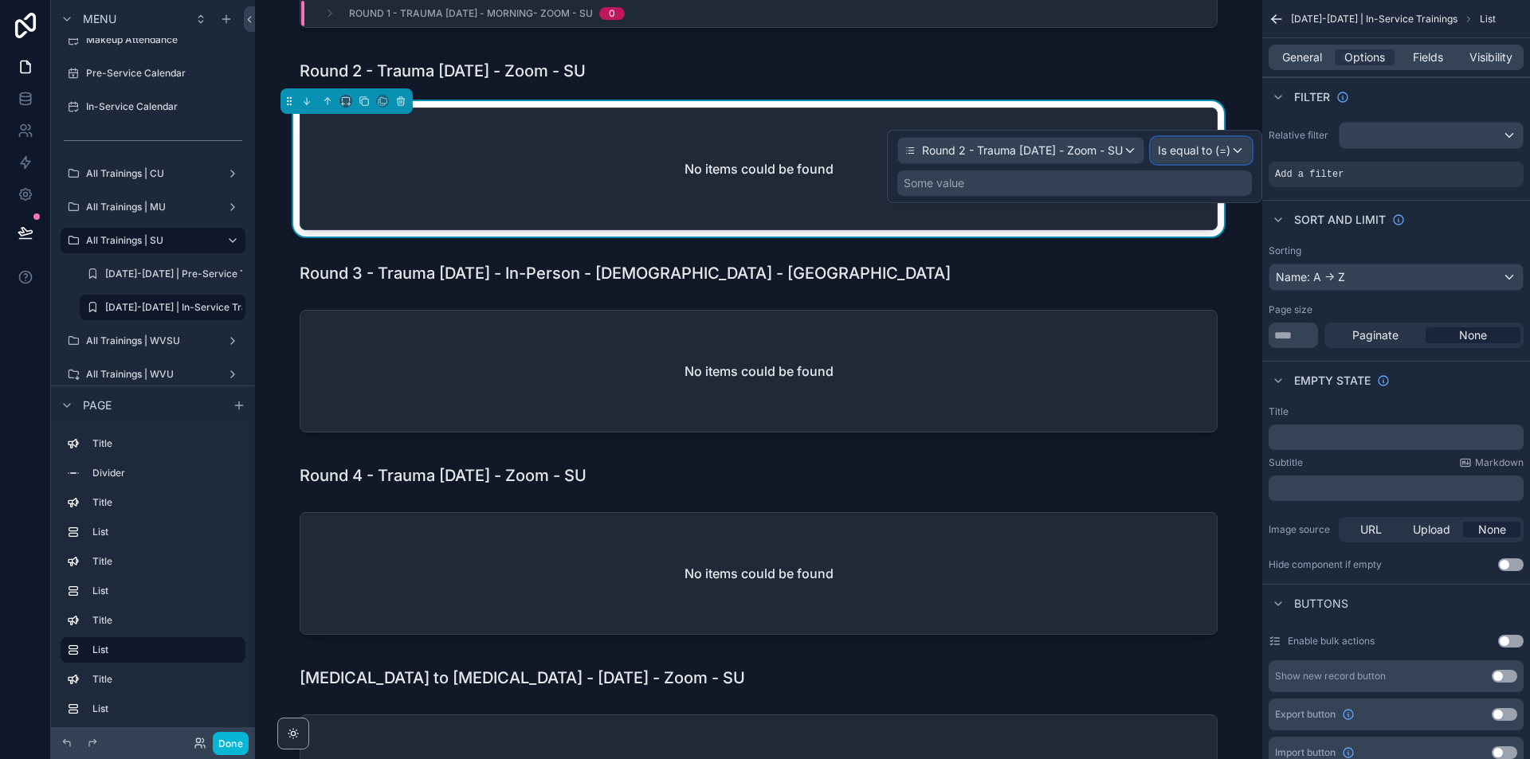
click at [1241, 140] on div "Is equal to (=)" at bounding box center [1201, 150] width 100 height 25
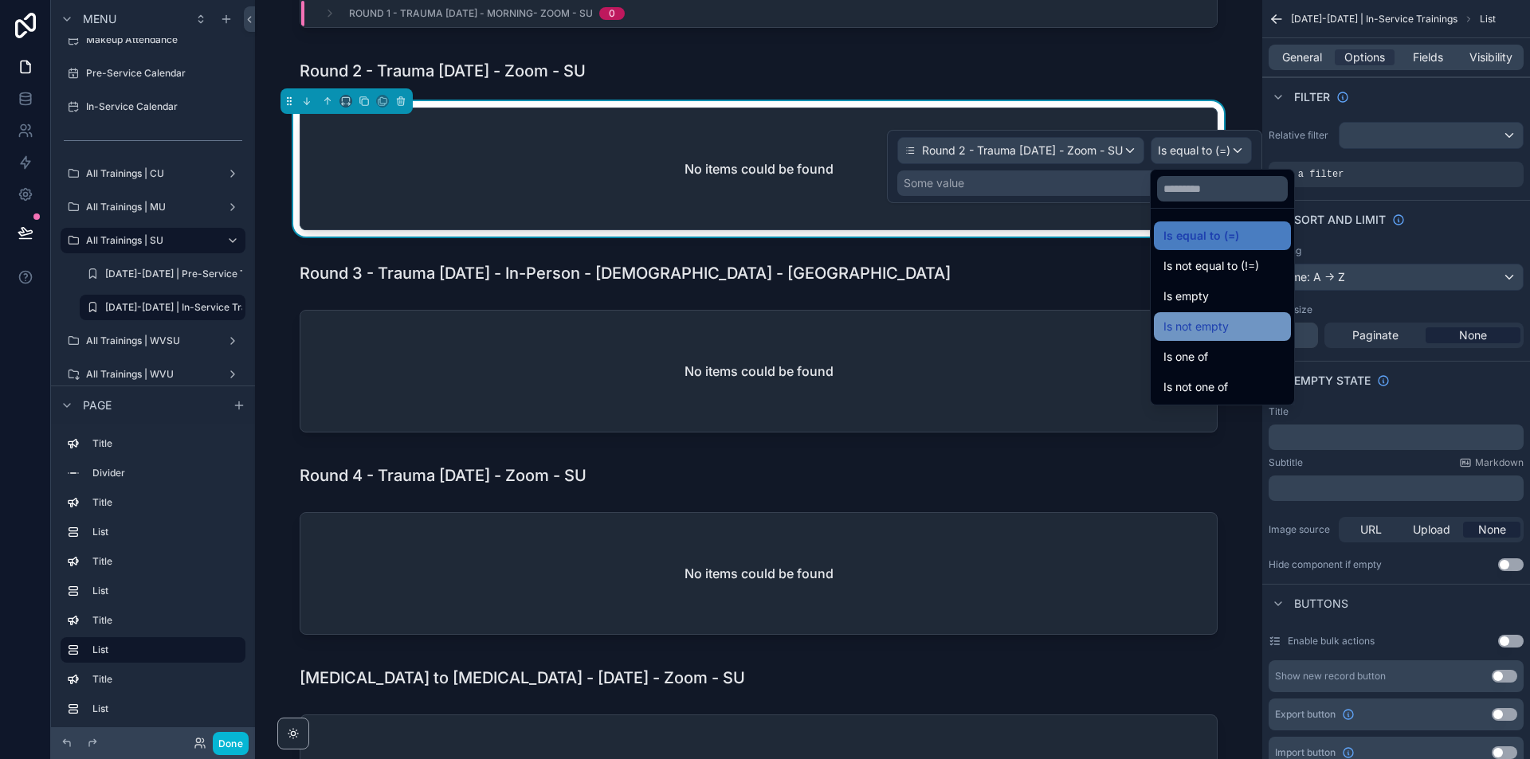
click at [1221, 316] on div "Is not empty" at bounding box center [1222, 326] width 137 height 29
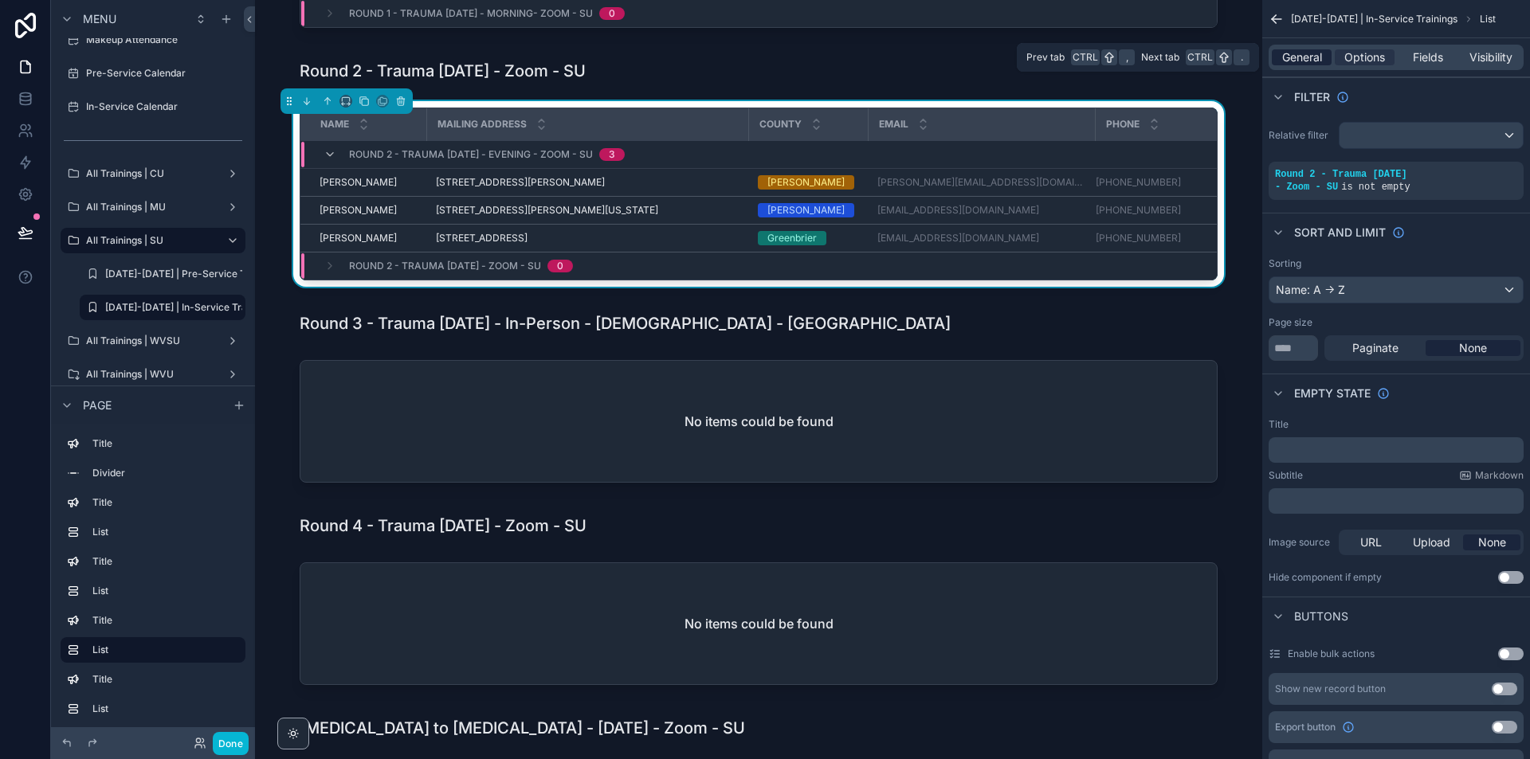
click at [1310, 65] on span "General" at bounding box center [1302, 57] width 40 height 16
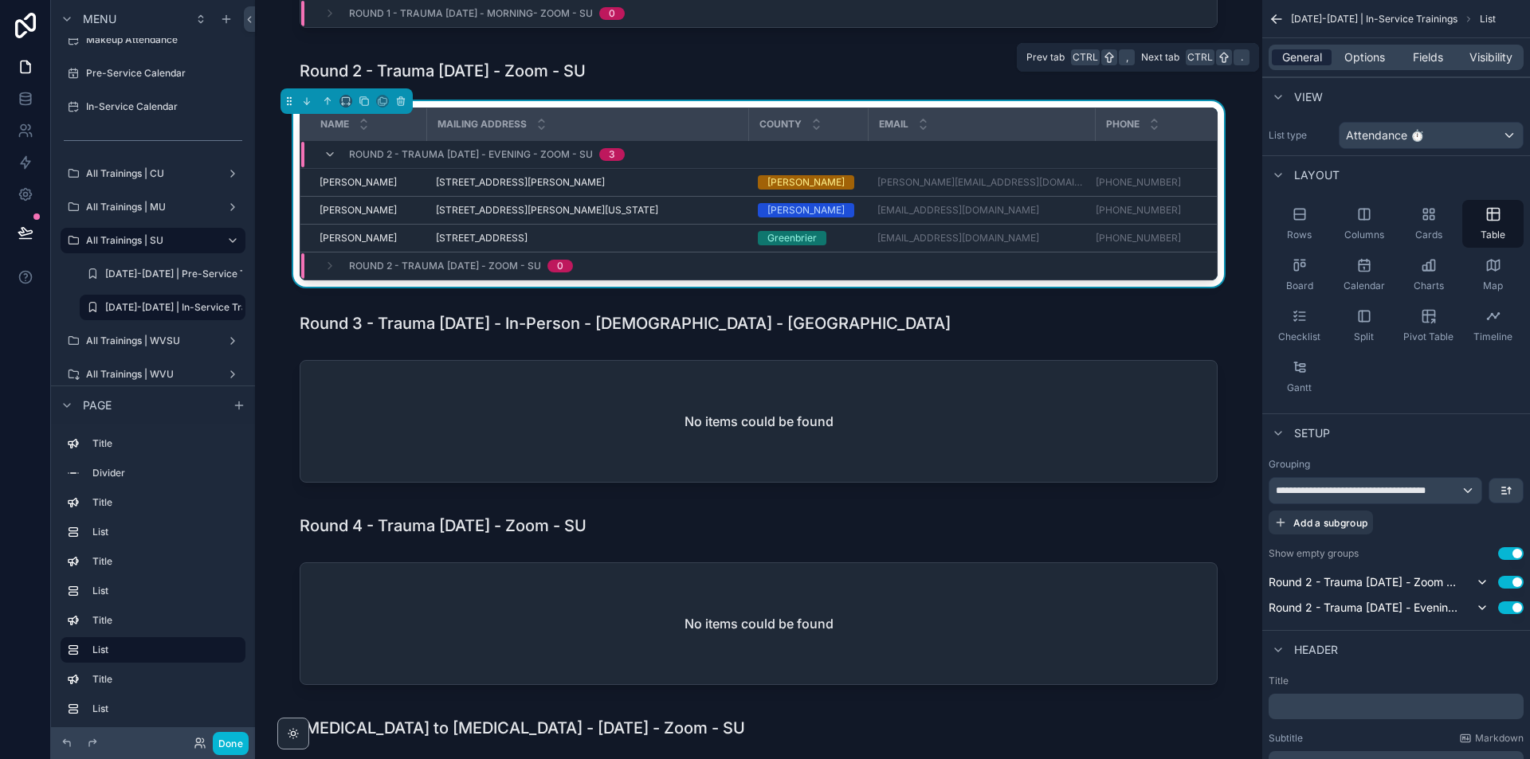
click at [1312, 56] on span "General" at bounding box center [1302, 57] width 40 height 16
click at [1516, 582] on button "Use setting" at bounding box center [1510, 582] width 25 height 13
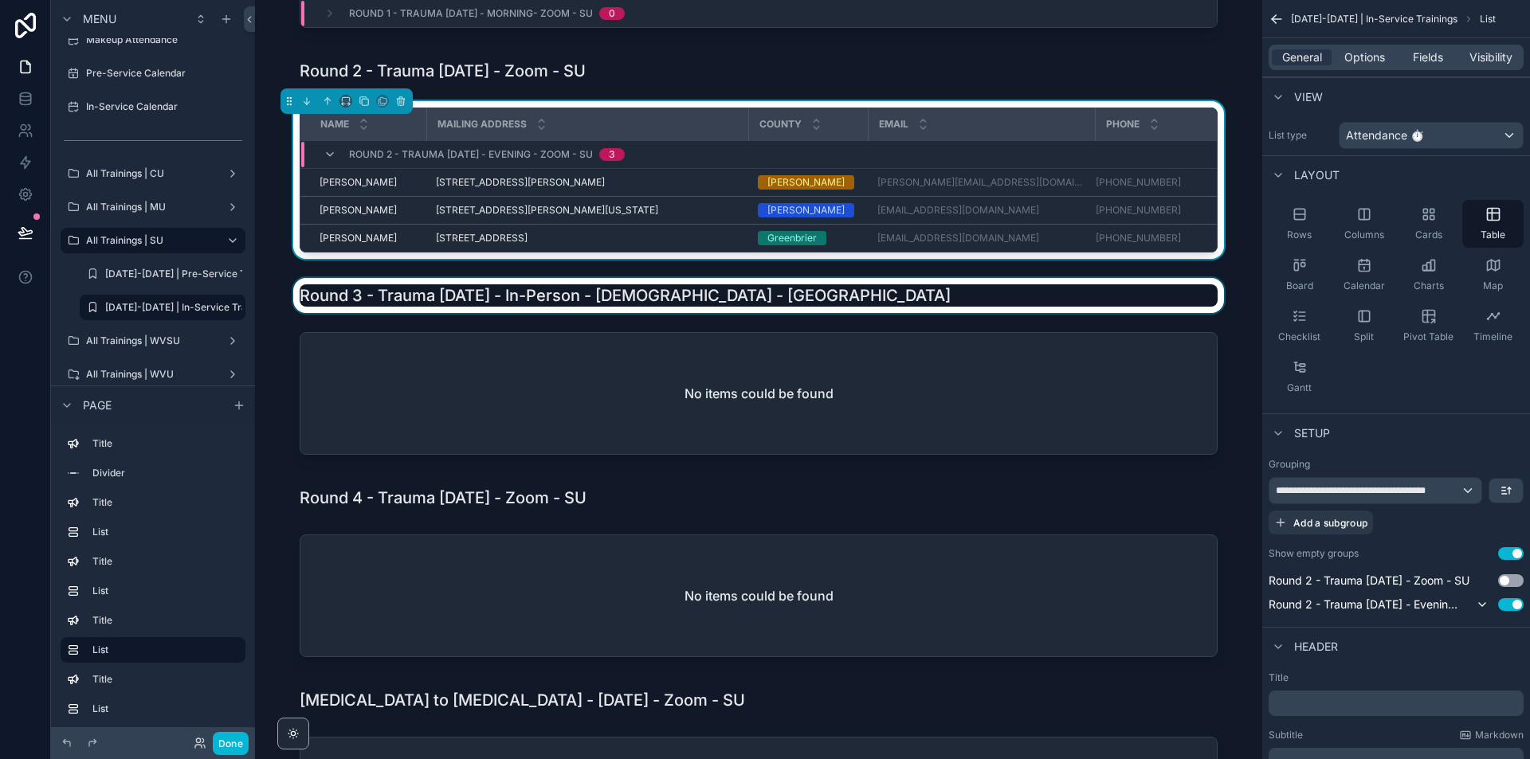
click at [1240, 313] on div "scrollable content" at bounding box center [759, 295] width 982 height 35
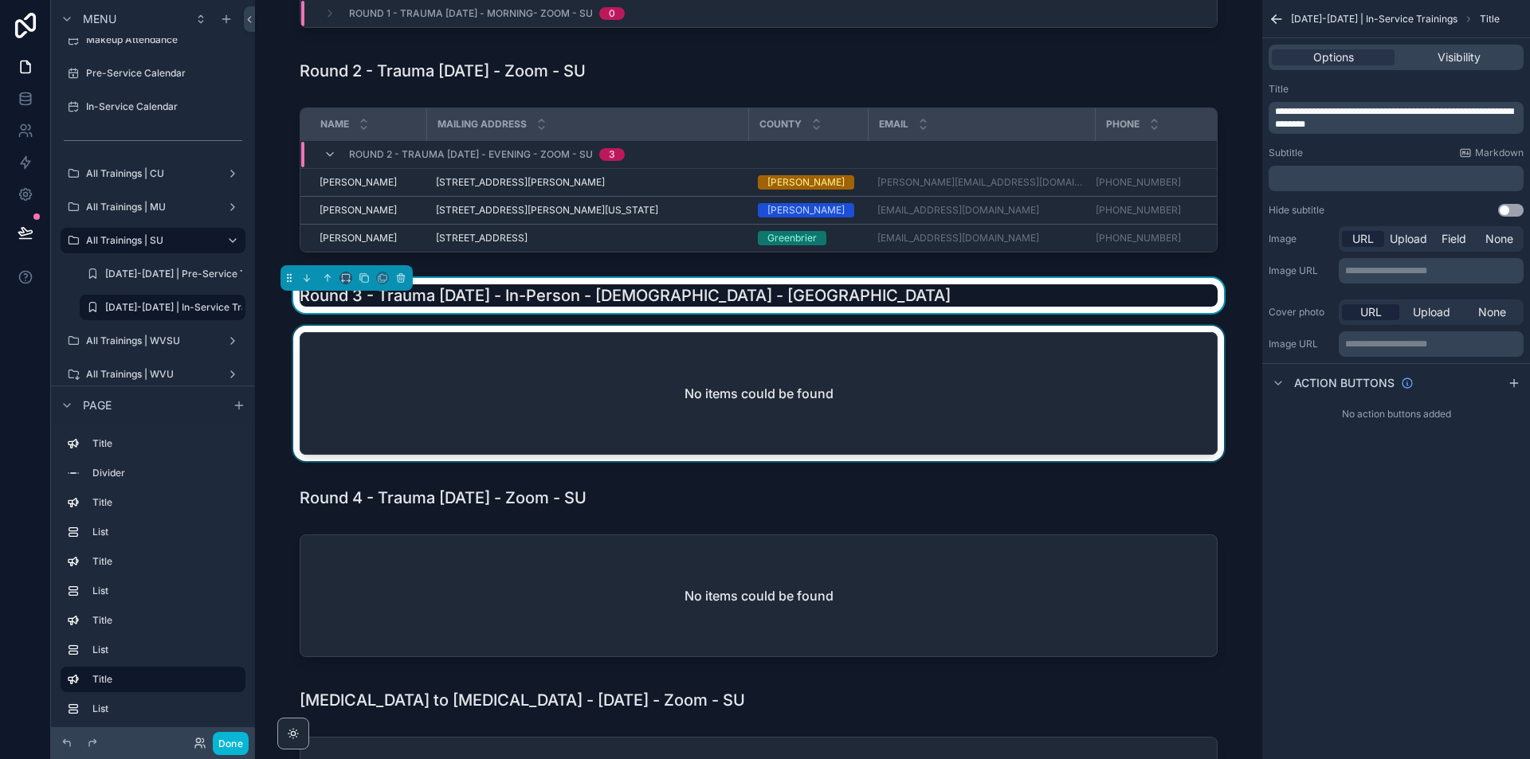
click at [1205, 421] on div "scrollable content" at bounding box center [759, 397] width 982 height 142
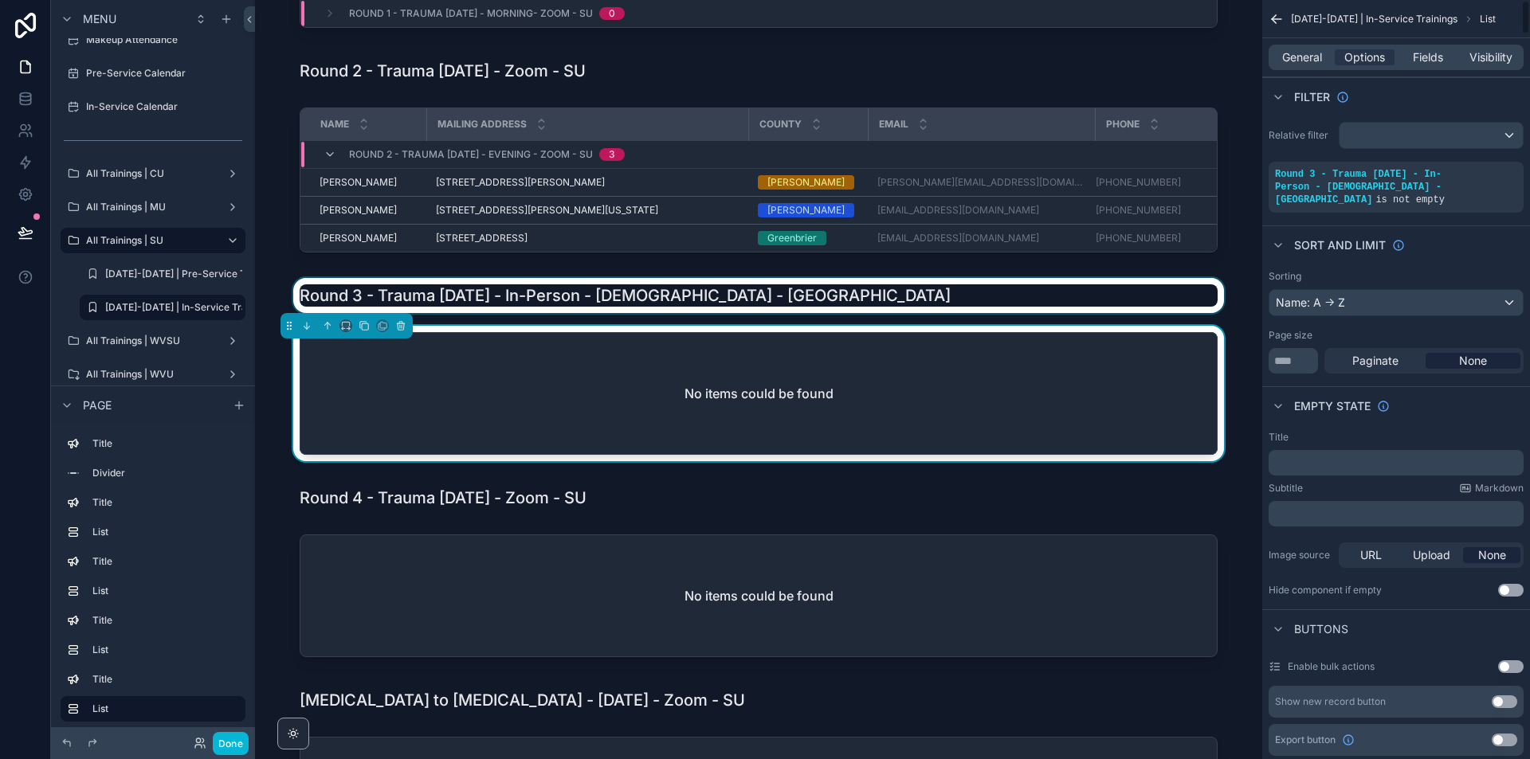
click at [1301, 49] on div "General Options Fields Visibility" at bounding box center [1395, 57] width 255 height 25
click at [1299, 58] on span "General" at bounding box center [1302, 57] width 40 height 16
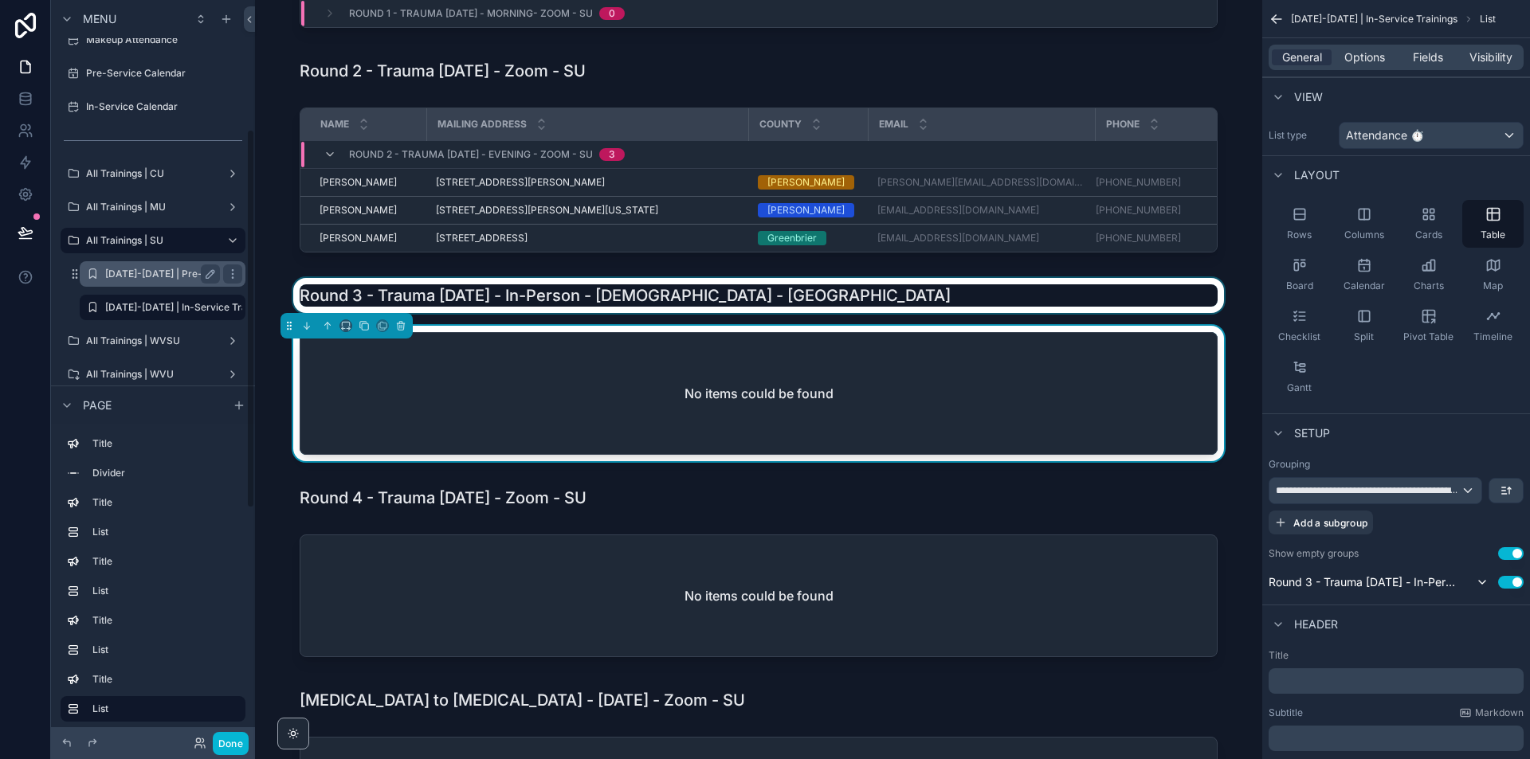
click at [125, 276] on label "[DATE]-[DATE] | Pre-Service Trainings" at bounding box center [193, 274] width 176 height 13
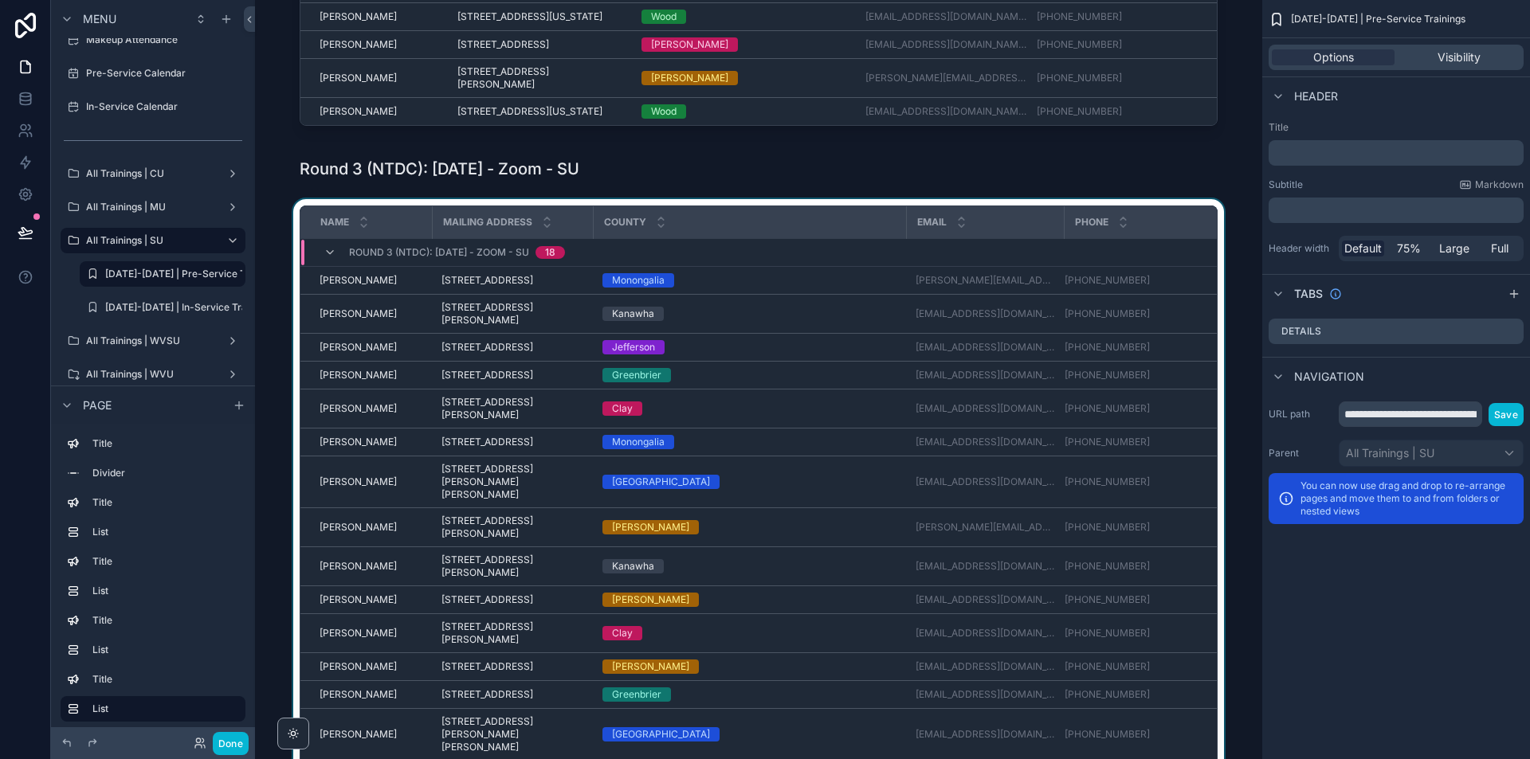
scroll to position [1275, 0]
